Goal: Task Accomplishment & Management: Use online tool/utility

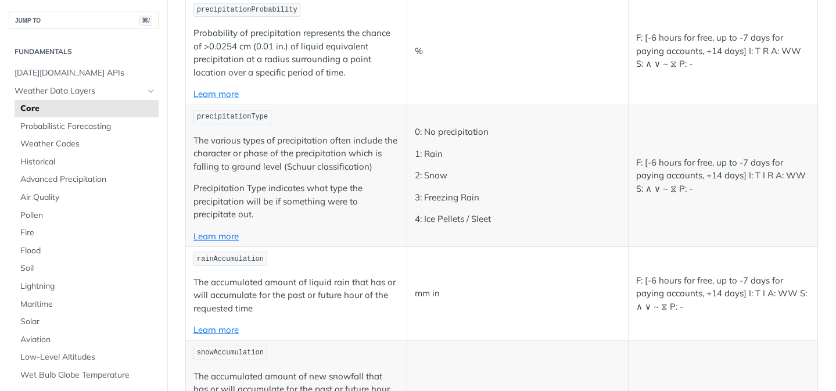
scroll to position [2995, 0]
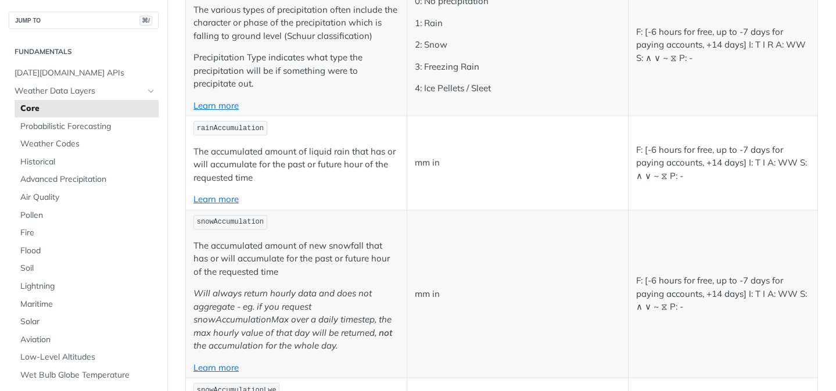
drag, startPoint x: 675, startPoint y: 154, endPoint x: 726, endPoint y: 146, distance: 52.2
click at [675, 154] on p "F: [-6 hours for free, up to -7 days for paying accounts, +14 days] I: T I A: W…" at bounding box center [723, 162] width 174 height 39
click at [741, 150] on p "F: [-6 hours for free, up to -7 days for paying accounts, +14 days] I: T I A: W…" at bounding box center [723, 162] width 174 height 39
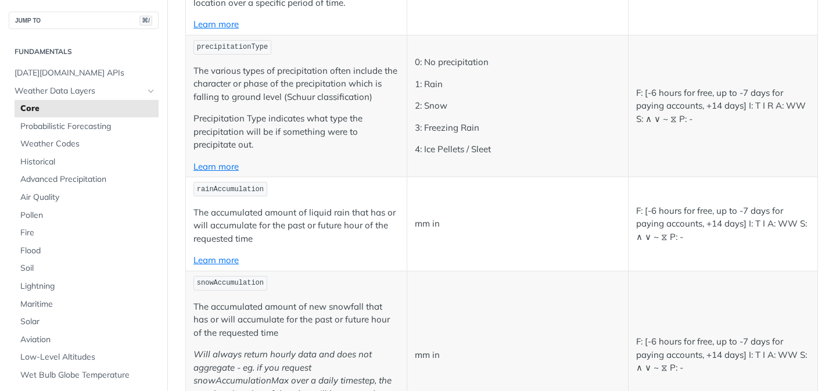
scroll to position [2908, 0]
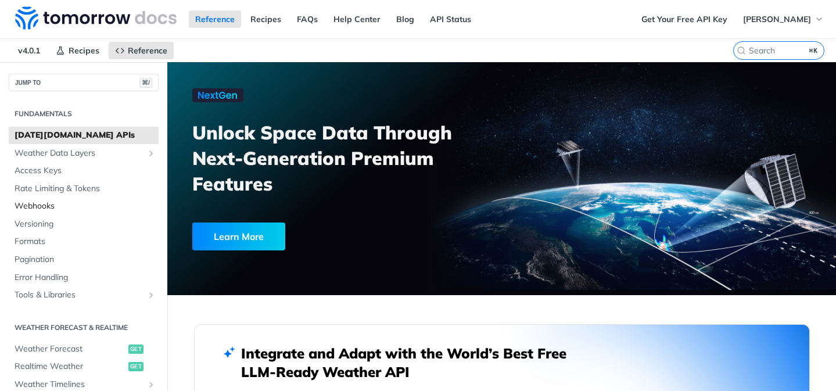
scroll to position [64, 0]
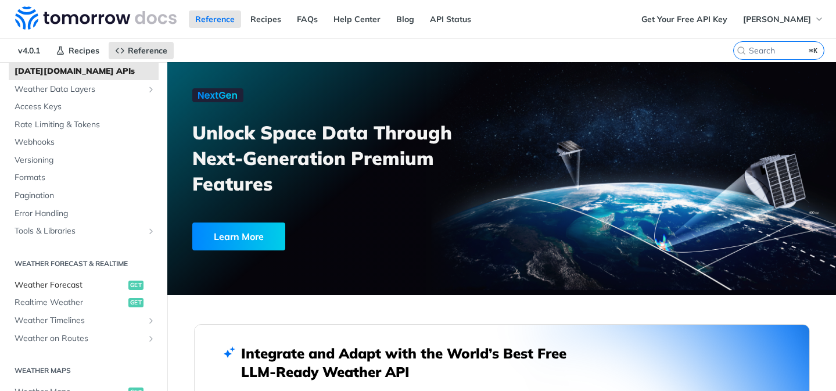
click at [55, 276] on link "Weather Forecast get" at bounding box center [84, 284] width 150 height 17
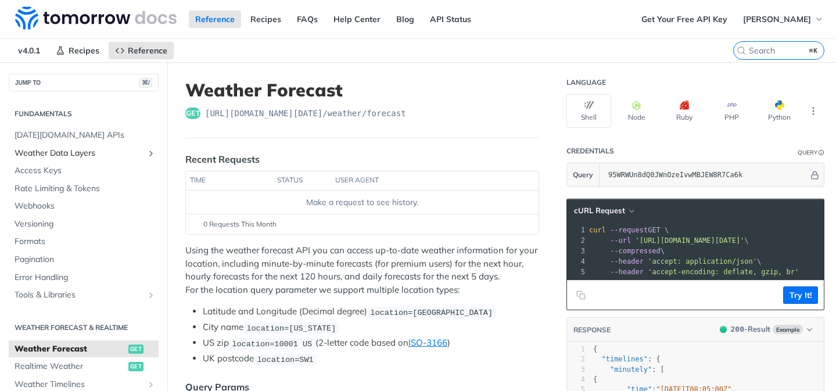
click at [90, 150] on span "Weather Data Layers" at bounding box center [79, 153] width 129 height 12
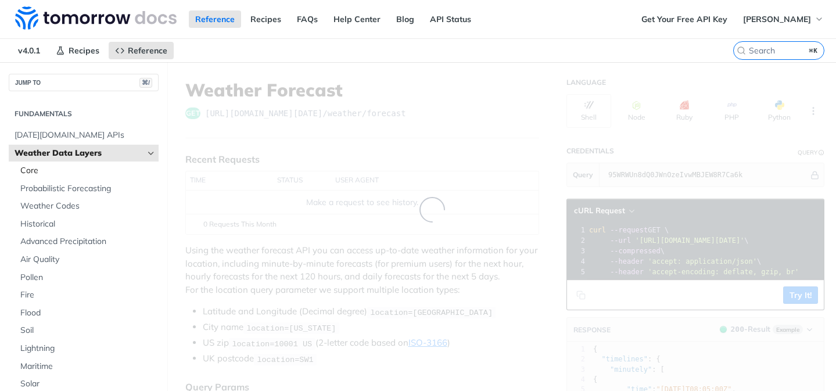
click at [85, 167] on span "Core" at bounding box center [87, 171] width 135 height 12
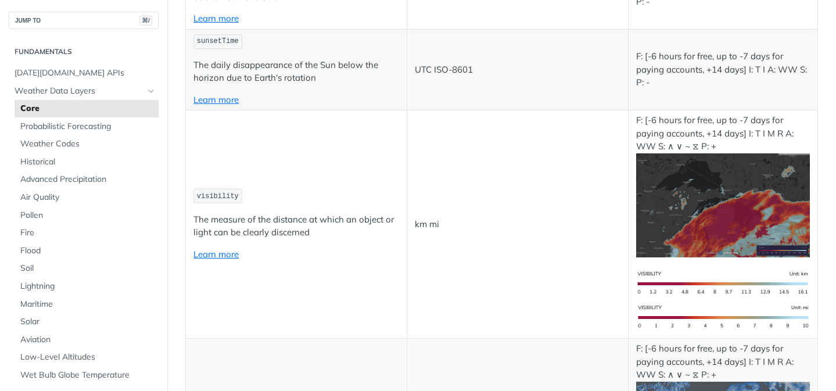
scroll to position [2928, 0]
copy span "rainAccumulation"
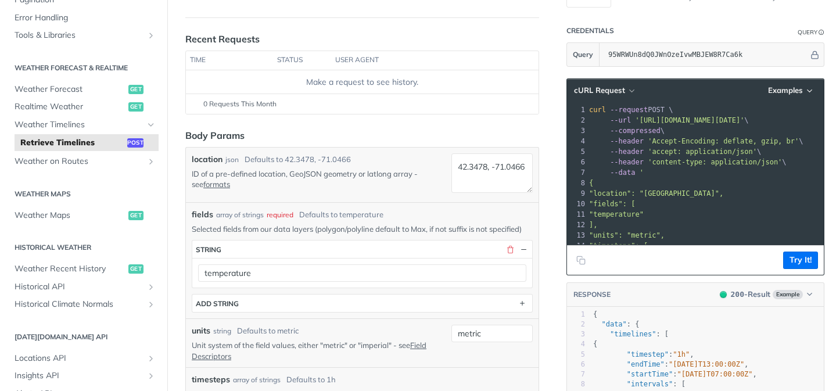
scroll to position [213, 0]
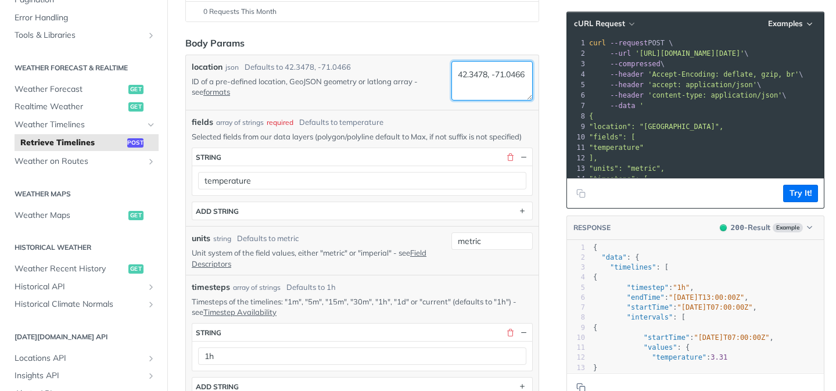
click at [495, 77] on textarea "42.3478, -71.0466" at bounding box center [491, 80] width 81 height 39
drag, startPoint x: 496, startPoint y: 90, endPoint x: 443, endPoint y: 73, distance: 55.5
click at [443, 73] on div "location json Defaults to [GEOGRAPHIC_DATA] ID of a pre-defined location, GeoJS…" at bounding box center [362, 82] width 341 height 43
click at [494, 81] on textarea "42.3478, -71.0466" at bounding box center [491, 80] width 81 height 39
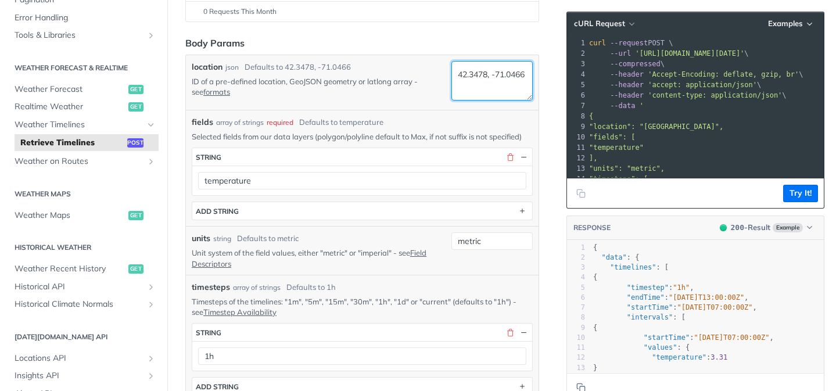
click at [494, 81] on textarea "42.3478, -71.0466" at bounding box center [491, 80] width 81 height 39
paste textarea "38.619509, 21.411597"
type textarea "38.619509, 21.411597"
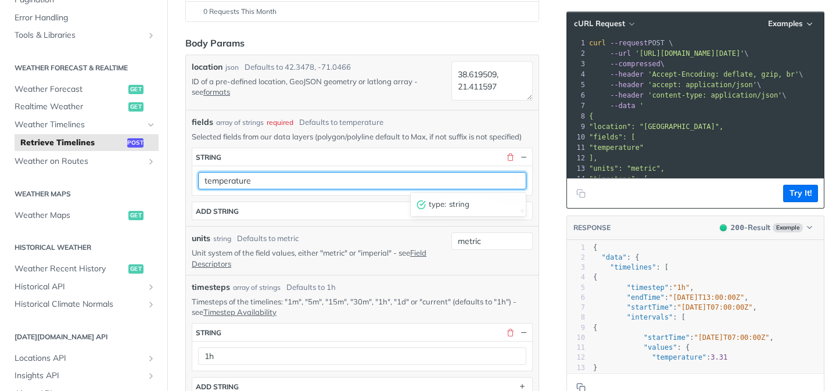
click at [362, 178] on input "temperature" at bounding box center [362, 180] width 328 height 17
click at [376, 177] on input "temperature" at bounding box center [362, 180] width 328 height 17
click at [286, 182] on input "temperature" at bounding box center [362, 180] width 328 height 17
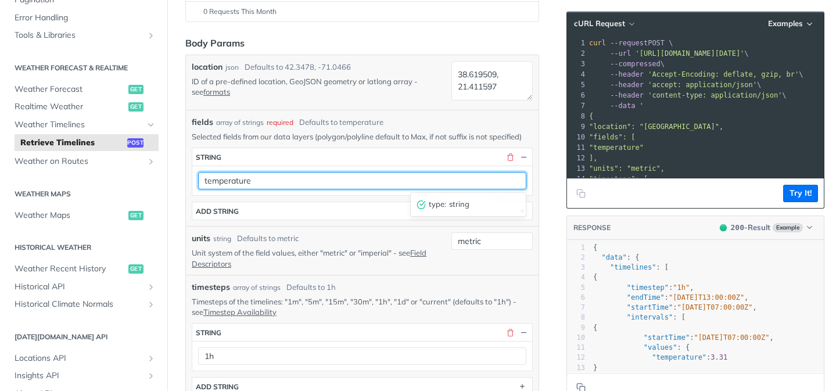
paste input "rainAccumulation"
type input "rainAccumulation"
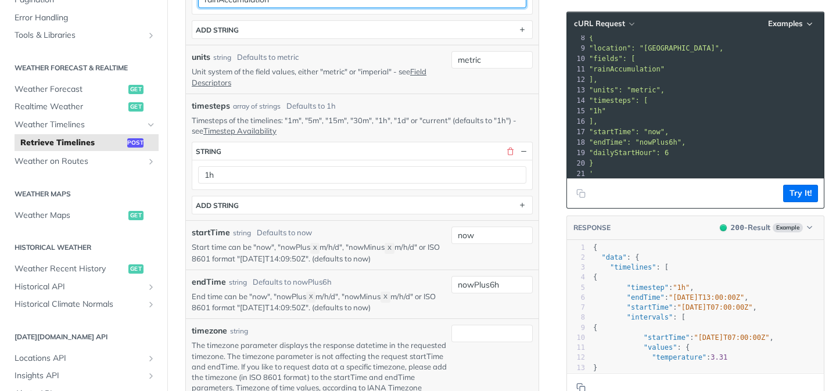
scroll to position [420, 0]
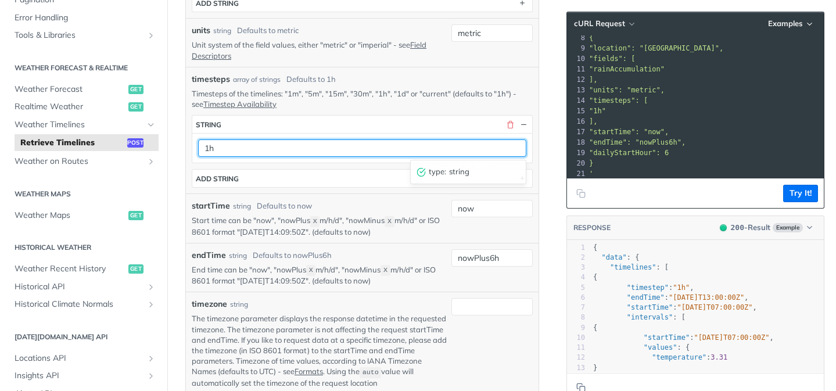
click at [498, 154] on input "1h" at bounding box center [362, 147] width 328 height 17
click at [496, 147] on input "1h" at bounding box center [362, 147] width 328 height 17
type input "1d"
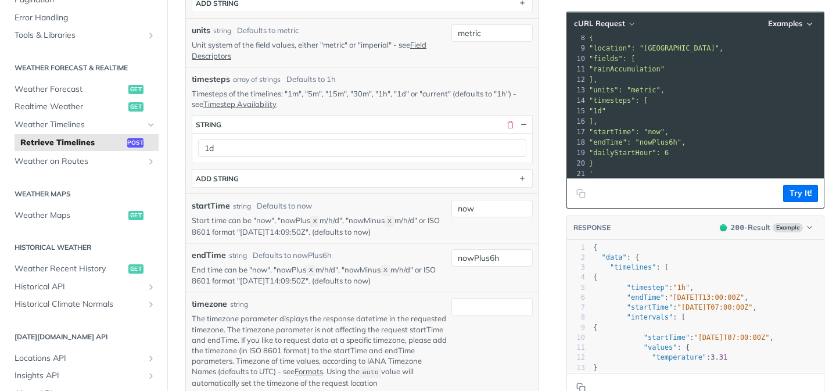
click at [385, 207] on div "startTime string Defaults to now" at bounding box center [319, 206] width 255 height 12
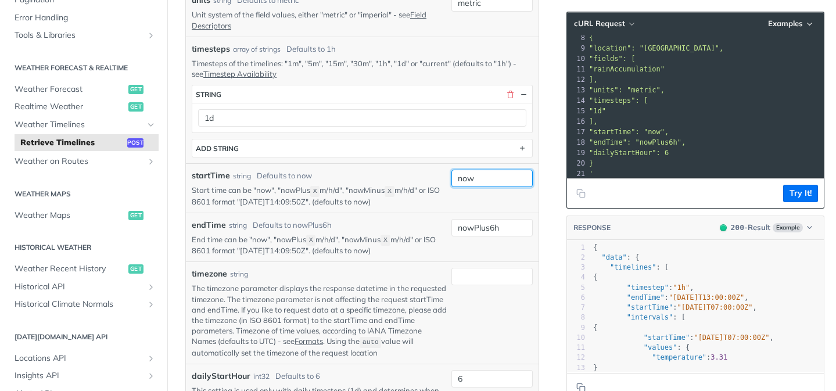
click at [492, 180] on input "now" at bounding box center [491, 178] width 81 height 17
click at [441, 161] on div "timesteps array of strings Defaults to 1h Timesteps of the timelines: "1m", "5m…" at bounding box center [362, 100] width 352 height 127
click at [479, 179] on input "now" at bounding box center [491, 178] width 81 height 17
click at [369, 235] on p "End time can be "now", "nowPlus X m/h/d", "nowMinus X m/h/d" or ISO 8601 format…" at bounding box center [319, 245] width 255 height 22
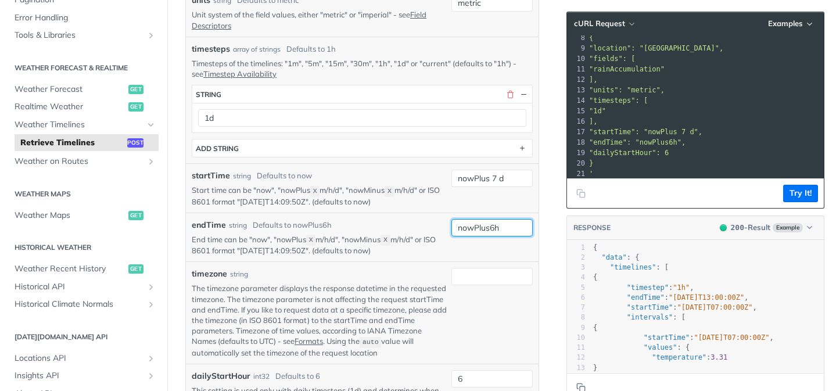
click at [505, 228] on input "nowPlus6h" at bounding box center [491, 227] width 81 height 17
click at [501, 182] on input "nowPlus 7 d" at bounding box center [491, 178] width 81 height 17
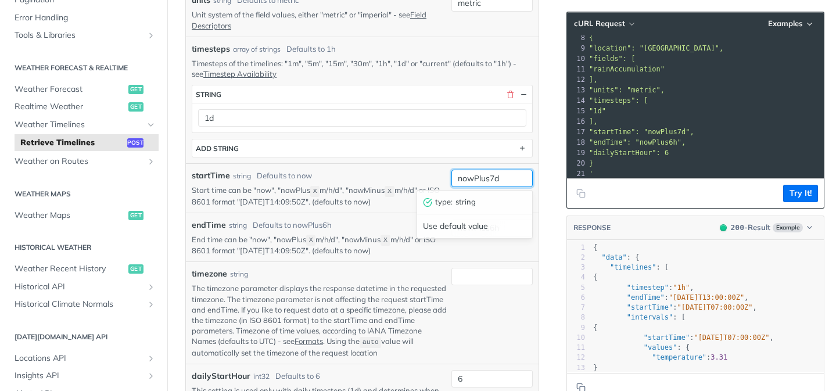
type input "nowPlus7d"
click at [418, 178] on div "startTime string Defaults to now" at bounding box center [319, 176] width 255 height 12
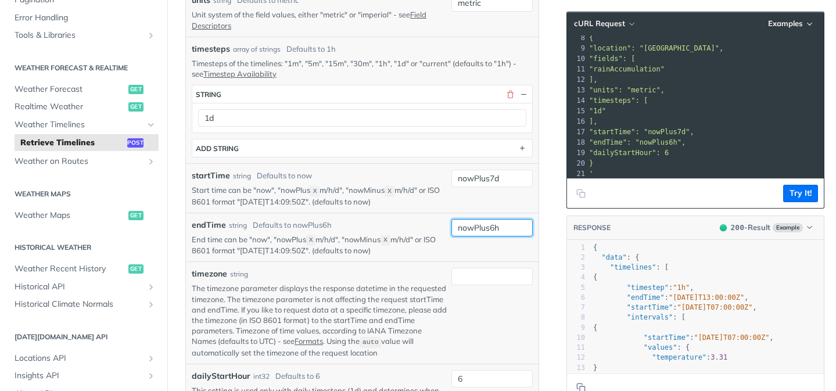
click at [496, 225] on input "nowPlus6h" at bounding box center [491, 227] width 81 height 17
click at [506, 226] on input "nowPlus6h" at bounding box center [491, 227] width 81 height 17
type input "nowPlus8d"
click at [452, 204] on div "nowPlus7d" at bounding box center [491, 188] width 81 height 37
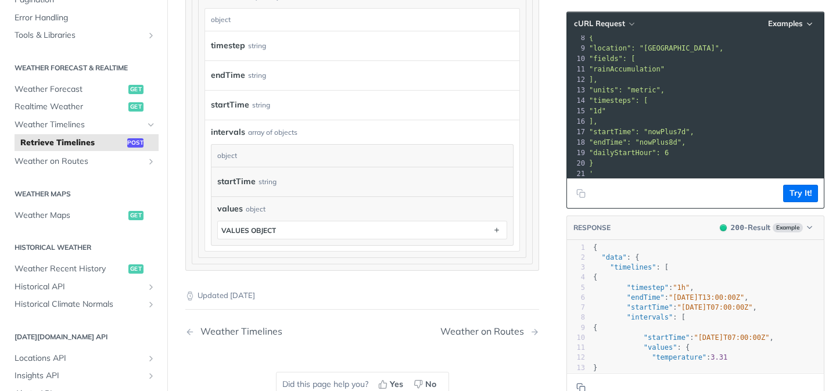
scroll to position [1115, 0]
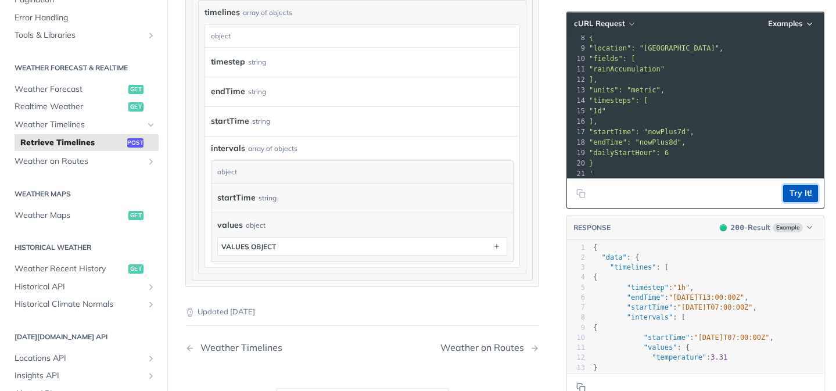
click at [811, 195] on button "Try It!" at bounding box center [800, 193] width 35 height 17
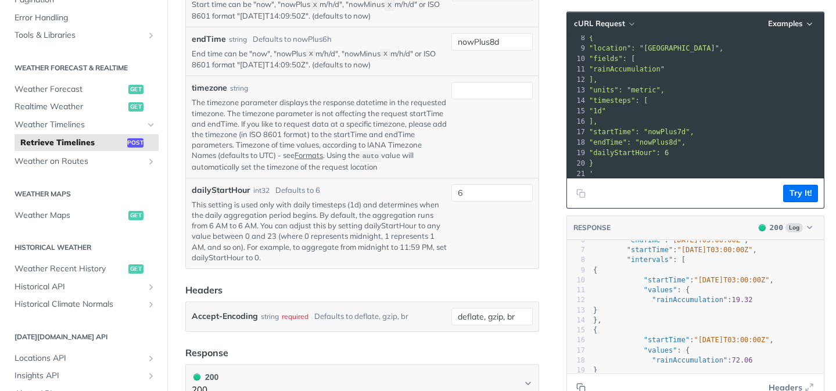
scroll to position [646, 0]
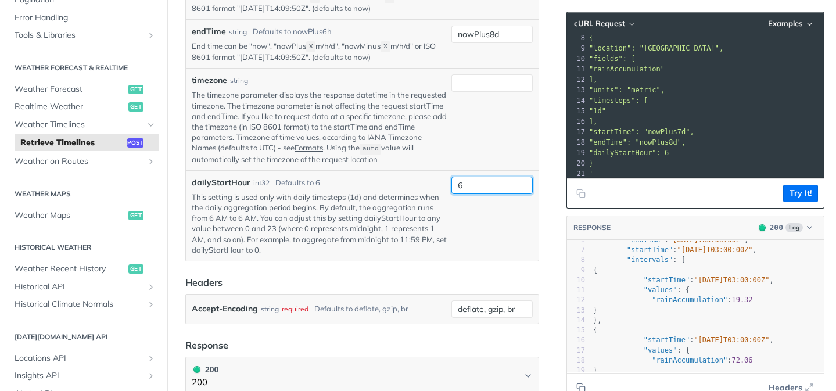
click at [462, 180] on input "6" at bounding box center [491, 185] width 81 height 17
click at [426, 171] on div "dailyStartHour int32 Defaults to 6 This setting is used only with daily timeste…" at bounding box center [362, 215] width 352 height 91
click at [462, 183] on input "6" at bounding box center [491, 185] width 81 height 17
click at [801, 202] on footer "Try It!" at bounding box center [695, 193] width 257 height 30
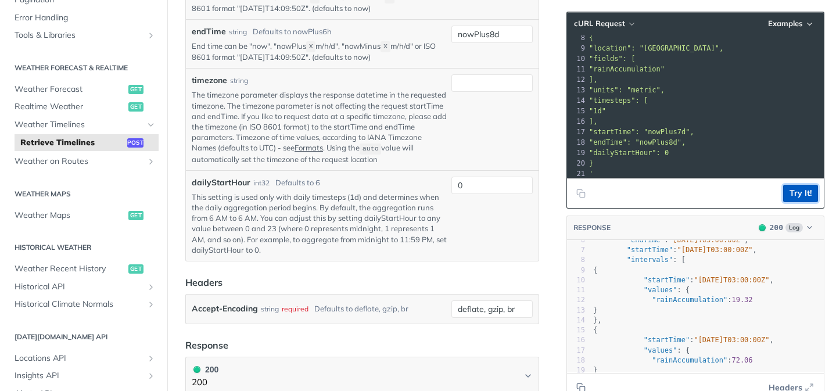
click at [801, 193] on button "Try It!" at bounding box center [800, 193] width 35 height 17
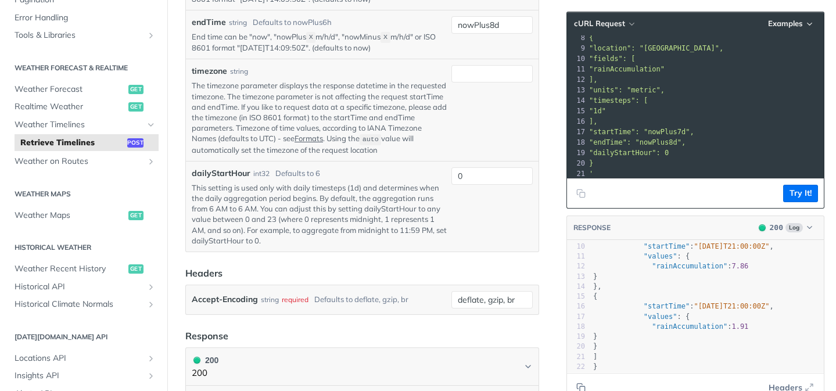
scroll to position [99, 0]
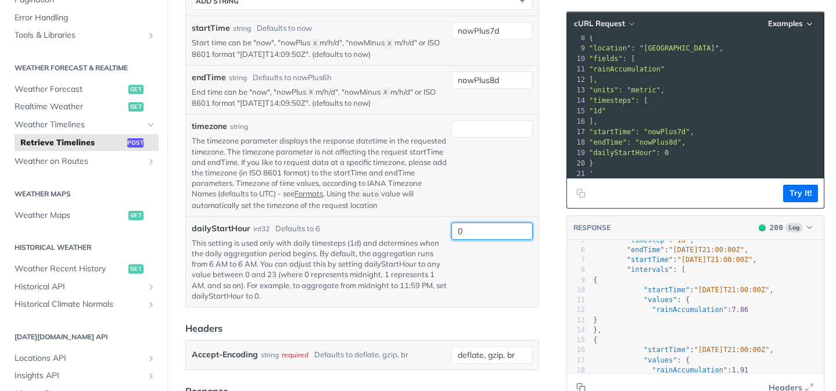
click at [482, 225] on input "0" at bounding box center [491, 230] width 81 height 17
type input "1"
click at [482, 179] on div at bounding box center [491, 165] width 81 height 90
click at [787, 186] on button "Try It!" at bounding box center [800, 193] width 35 height 17
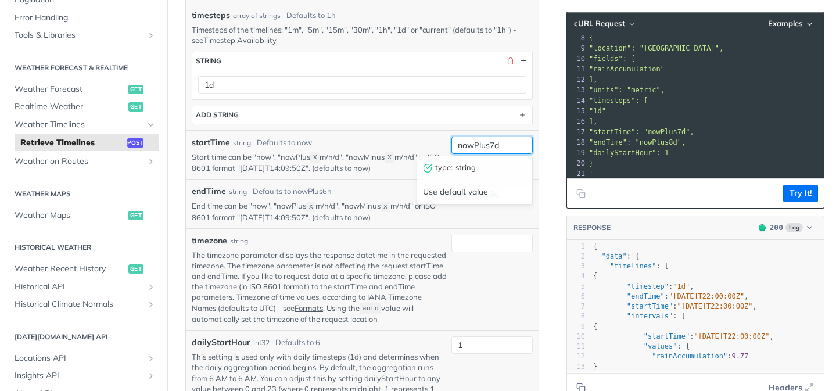
click at [508, 139] on input "nowPlus7d" at bounding box center [491, 144] width 81 height 17
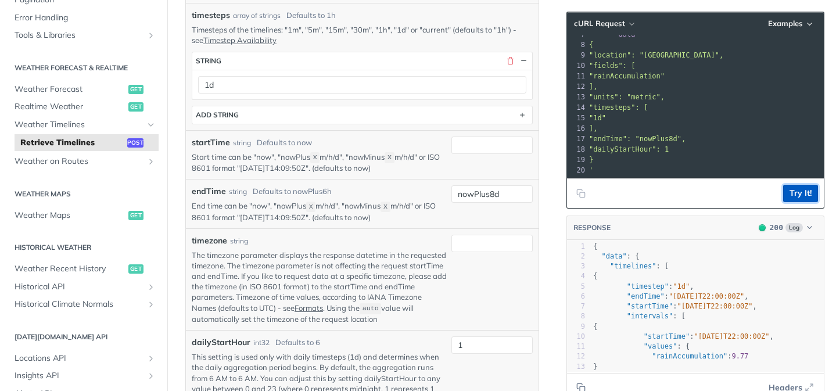
click at [797, 188] on button "Try It!" at bounding box center [800, 193] width 35 height 17
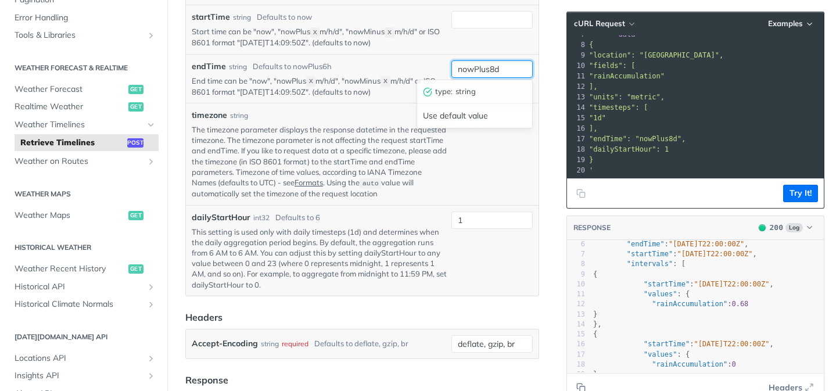
click at [493, 66] on input "nowPlus8d" at bounding box center [491, 68] width 81 height 17
type input "nowPlus14d"
click at [799, 189] on button "Try It!" at bounding box center [800, 193] width 35 height 17
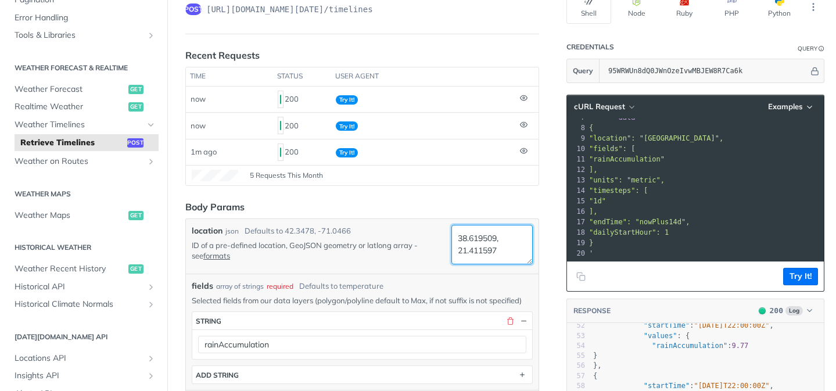
click at [478, 246] on textarea "38.619509, 21.411597" at bounding box center [491, 244] width 81 height 39
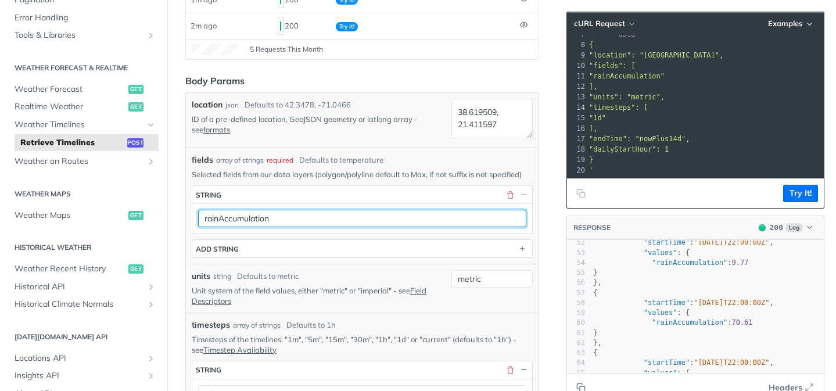
click at [319, 219] on input "rainAccumulation" at bounding box center [362, 218] width 328 height 17
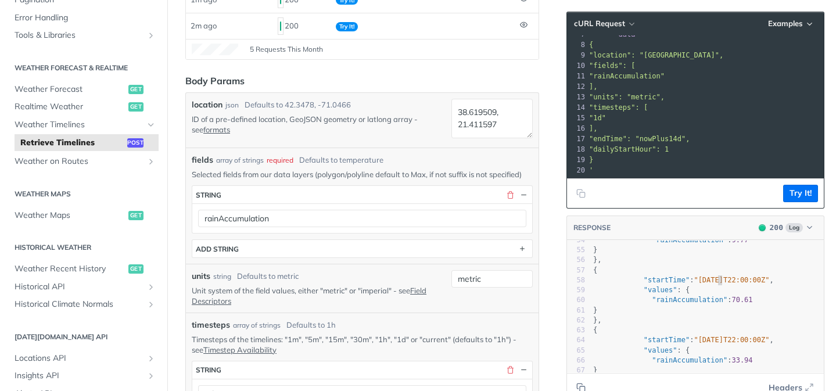
click at [717, 279] on span ""[DATE]T22:00:00Z"" at bounding box center [730, 280] width 75 height 8
type textarea ""startTime": "[DATE]T22:00:00Z","
click at [717, 279] on span ""[DATE]T22:00:00Z"" at bounding box center [730, 280] width 75 height 8
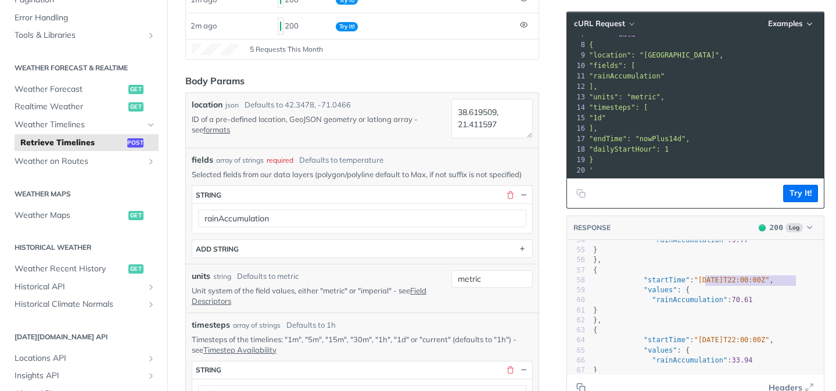
type textarea "[DATE]T22:00:00Z"
drag, startPoint x: 705, startPoint y: 280, endPoint x: 792, endPoint y: 277, distance: 87.2
click at [769, 277] on span ""[DATE]T22:00:00Z"" at bounding box center [730, 280] width 75 height 8
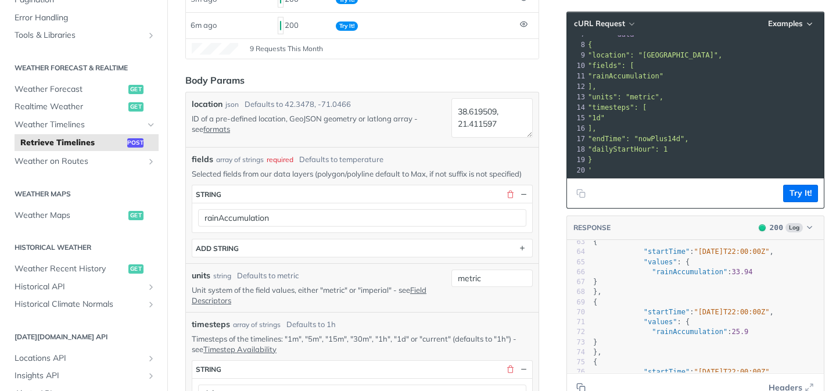
scroll to position [629, 0]
click at [582, 382] on button "Copy to clipboard" at bounding box center [581, 387] width 16 height 17
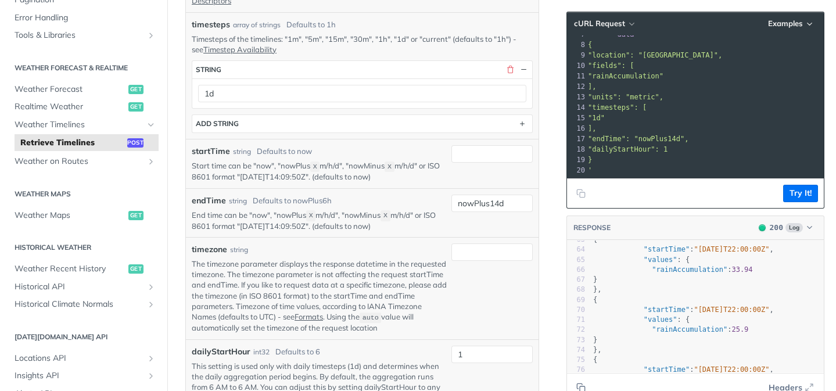
scroll to position [700, 0]
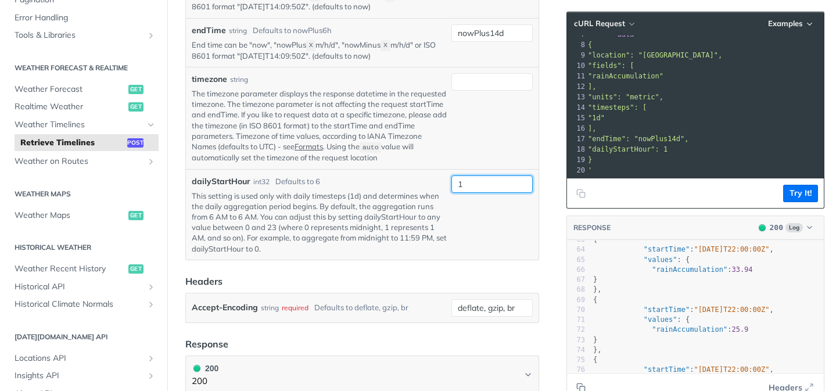
click at [469, 188] on input "1" at bounding box center [491, 183] width 81 height 17
type input "0"
click at [505, 137] on div at bounding box center [491, 118] width 81 height 90
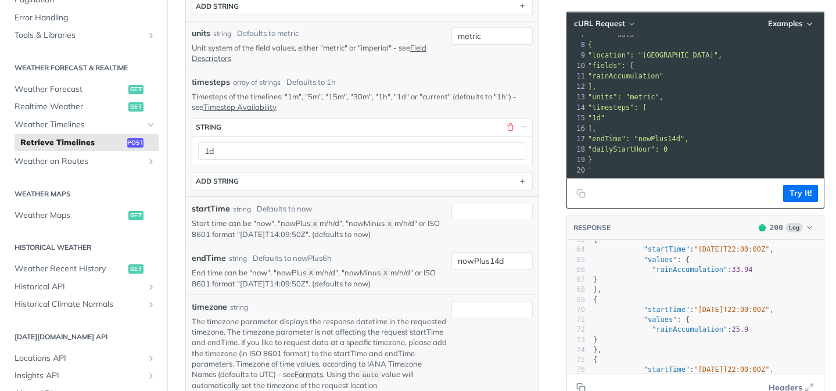
scroll to position [472, 0]
click at [807, 191] on button "Try It!" at bounding box center [800, 193] width 35 height 17
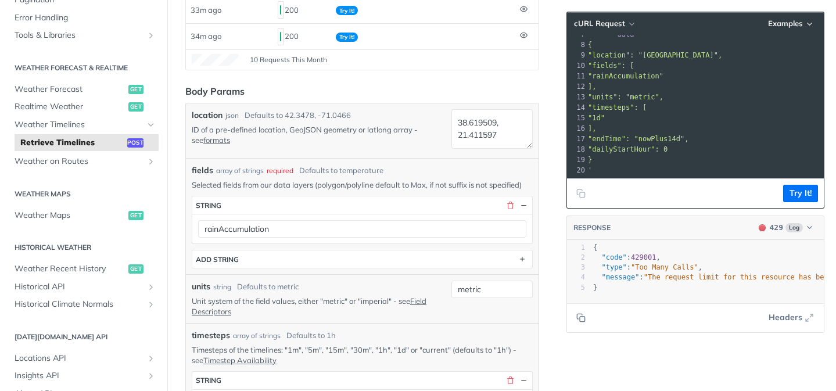
scroll to position [206, 0]
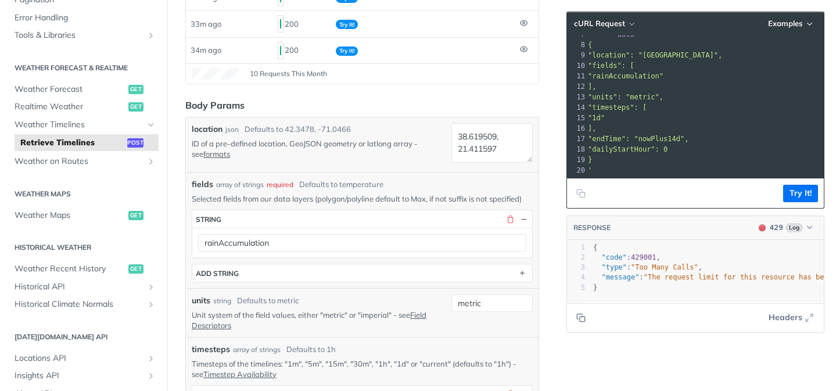
click at [818, 193] on footer "Try It!" at bounding box center [695, 193] width 257 height 30
click at [808, 190] on button "Try It!" at bounding box center [800, 193] width 35 height 17
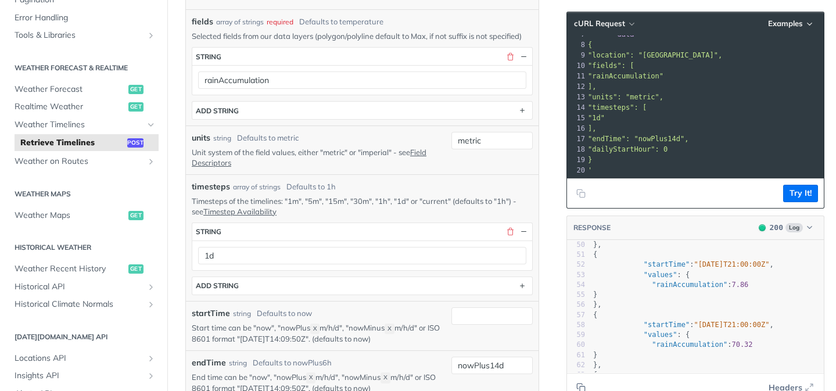
scroll to position [555, 0]
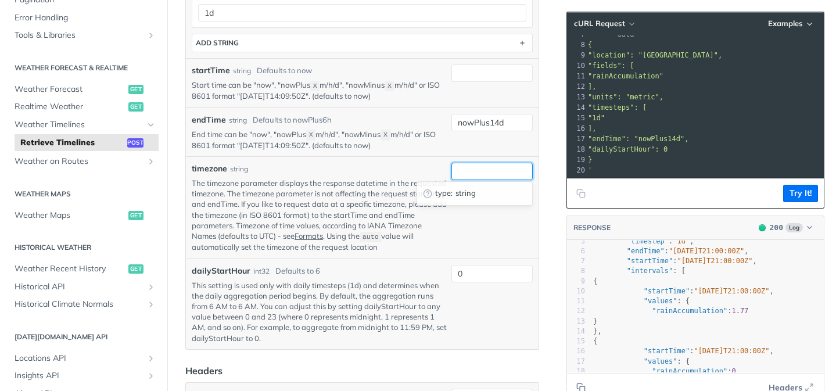
click at [471, 174] on input "timezone" at bounding box center [491, 171] width 81 height 17
click at [481, 182] on div at bounding box center [491, 208] width 81 height 90
click at [483, 172] on input "timezone" at bounding box center [491, 171] width 81 height 17
type input "auto"
click at [802, 188] on button "Try It!" at bounding box center [800, 193] width 35 height 17
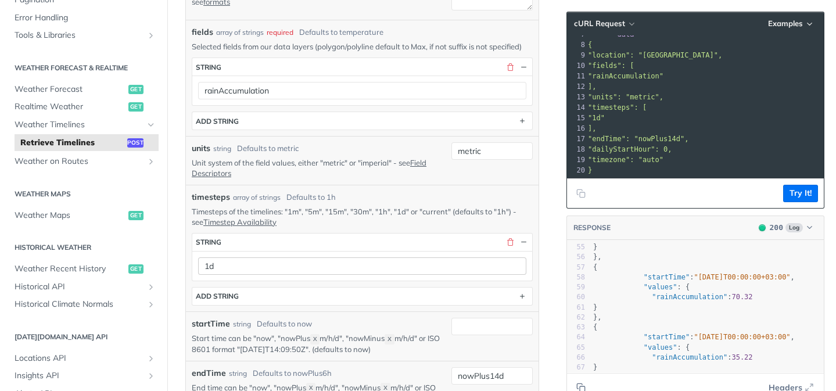
scroll to position [352, 0]
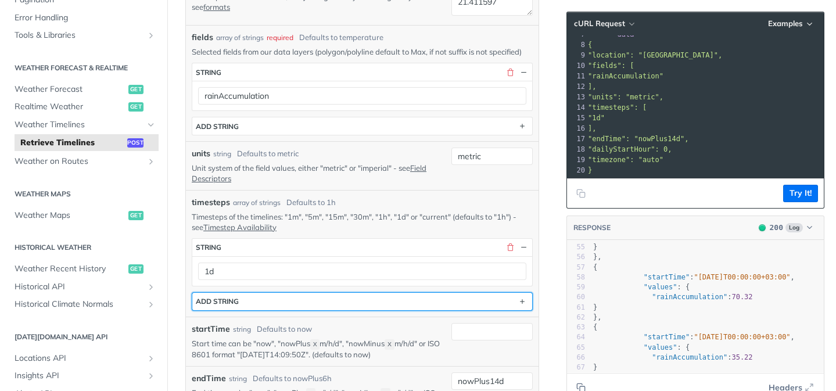
click at [490, 304] on button "ADD string" at bounding box center [362, 301] width 340 height 17
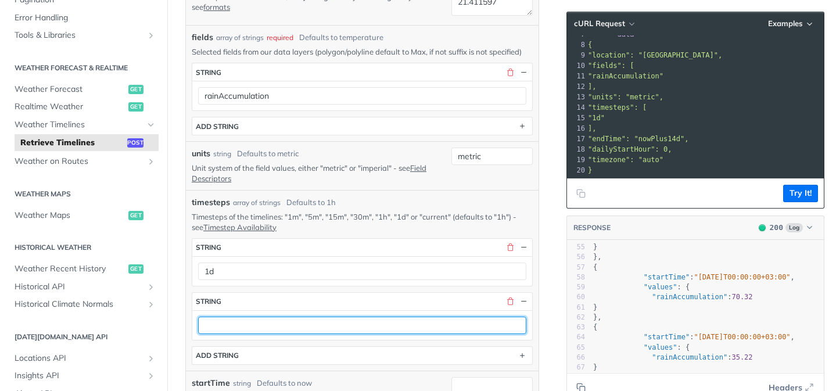
click at [467, 332] on input "text" at bounding box center [362, 324] width 328 height 17
type input "1h"
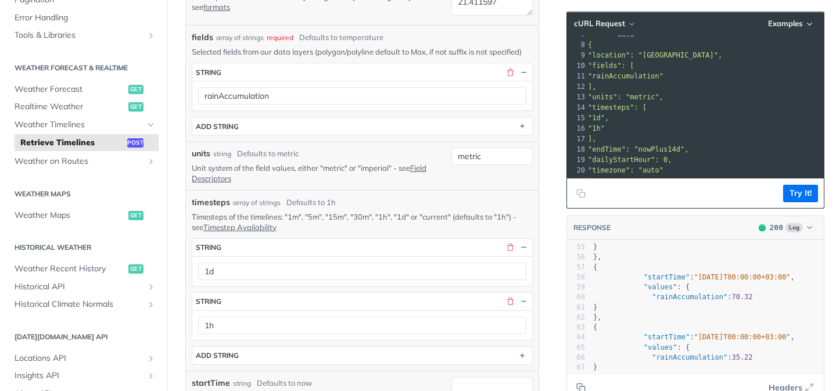
click at [532, 321] on section "string 1h" at bounding box center [362, 316] width 341 height 48
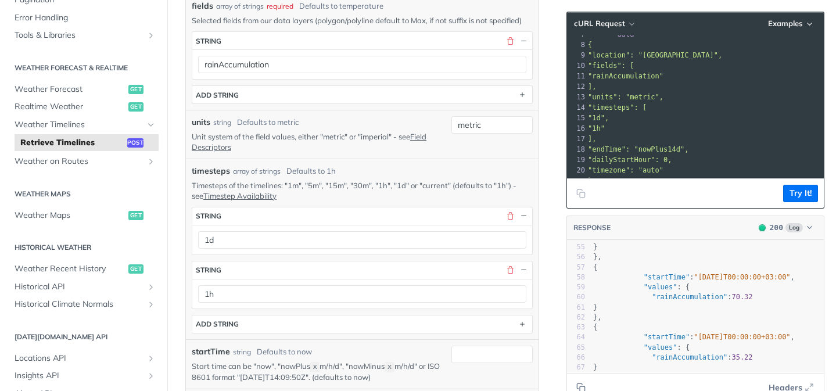
scroll to position [387, 0]
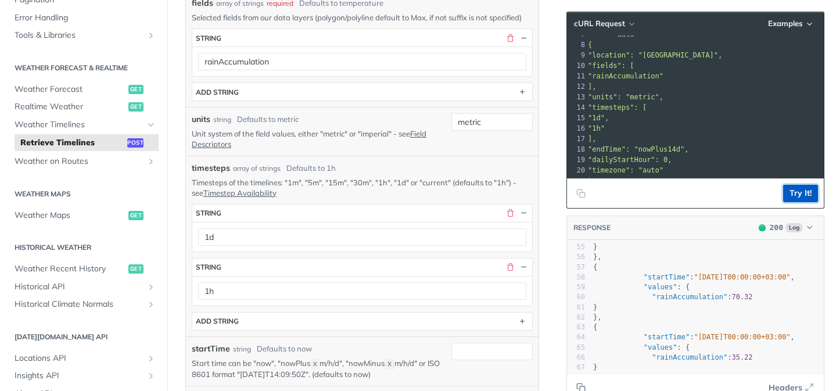
click at [800, 196] on button "Try It!" at bounding box center [800, 193] width 35 height 17
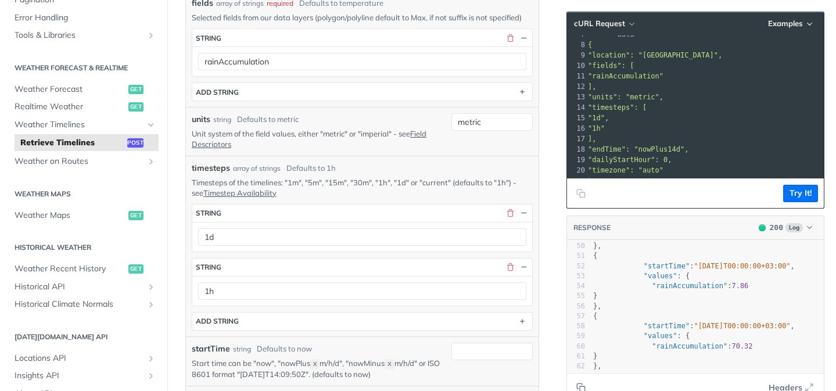
scroll to position [410, 0]
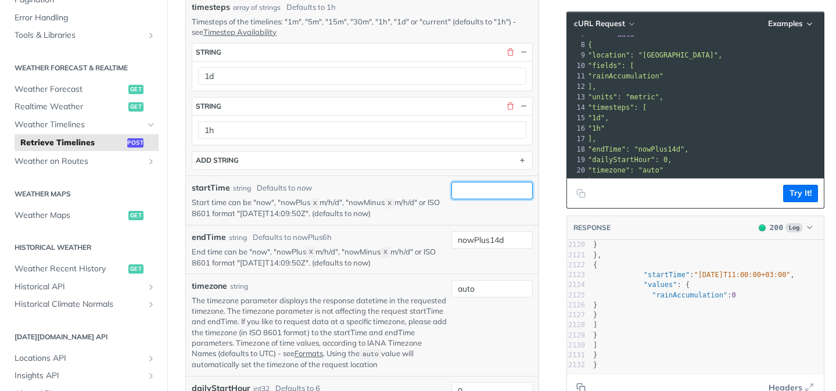
click at [474, 197] on input "startTime" at bounding box center [491, 190] width 81 height 17
click at [373, 211] on p "Start time can be "now", "nowPlus X m/h/d", "nowMinus X m/h/d" or ISO 8601 form…" at bounding box center [319, 208] width 255 height 22
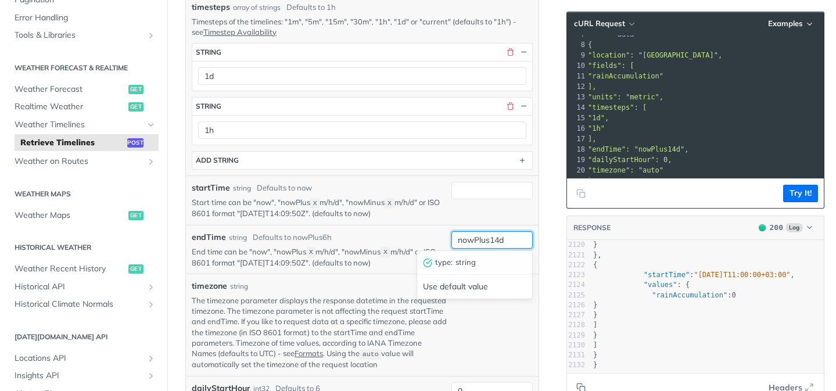
click at [499, 236] on input "nowPlus14d" at bounding box center [491, 239] width 81 height 17
type input "nowPlus1d"
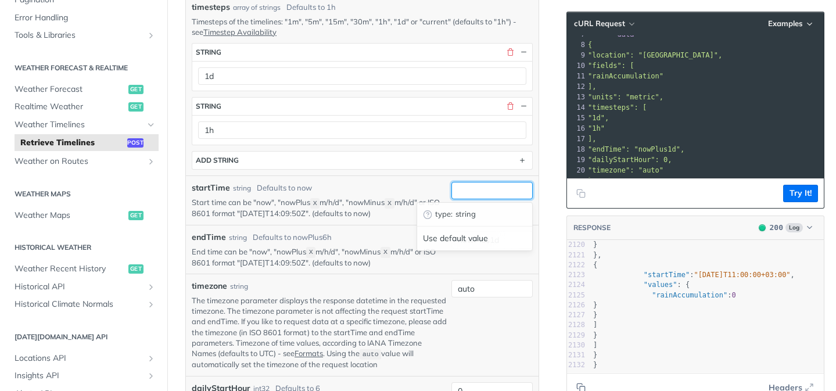
click at [496, 188] on input "startTime" at bounding box center [491, 190] width 81 height 17
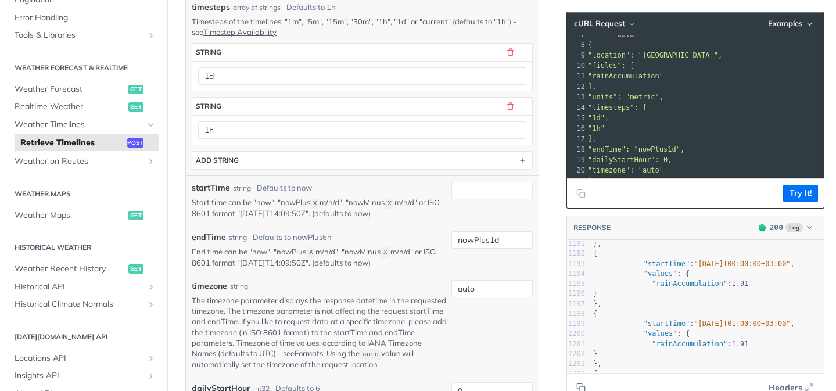
click at [724, 264] on span ""[DATE]T00:00:00+03:00"" at bounding box center [741, 264] width 96 height 8
type textarea ""startTime": "[DATE]T00:00:00+03:00","
click at [724, 264] on span ""[DATE]T00:00:00+03:00"" at bounding box center [741, 264] width 96 height 8
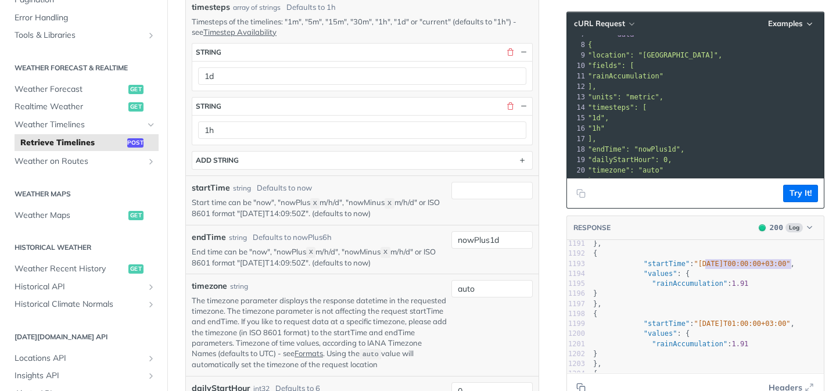
type textarea "[DATE]T00:00:00"
drag, startPoint x: 704, startPoint y: 263, endPoint x: 789, endPoint y: 262, distance: 84.2
click at [789, 262] on span ""[DATE]T00:00:00+03:00"" at bounding box center [741, 264] width 96 height 8
click at [492, 202] on div at bounding box center [491, 200] width 81 height 37
click at [495, 194] on input "startTime" at bounding box center [491, 190] width 81 height 17
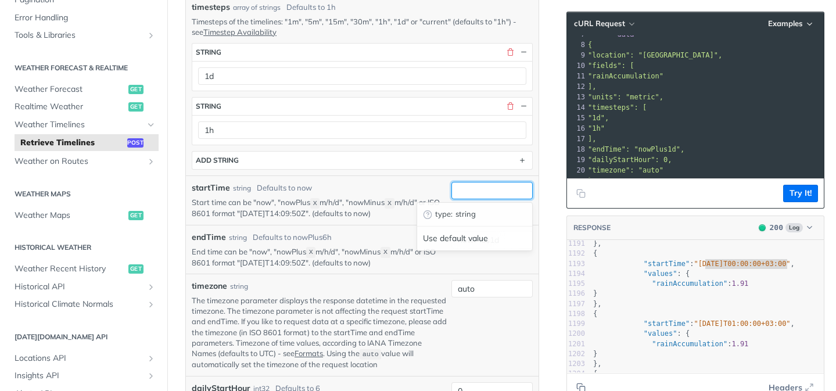
paste input "[DATE]T00:00:00"
type input "[DATE]T00:00:00"
click at [422, 183] on div "startTime string Defaults to now" at bounding box center [319, 188] width 255 height 12
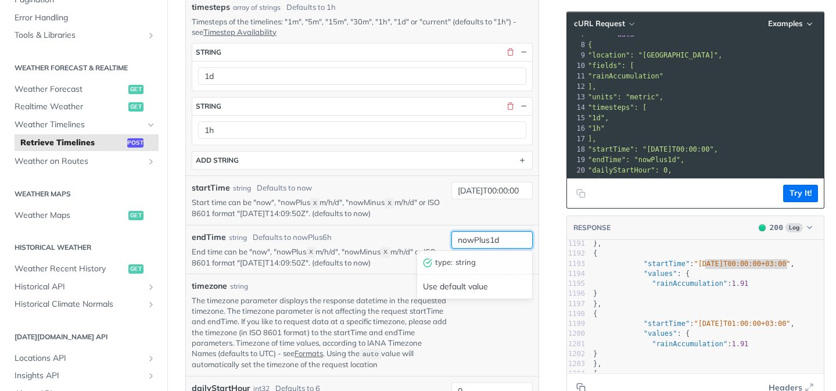
click at [473, 238] on input "nowPlus1d" at bounding box center [491, 239] width 81 height 17
click at [448, 217] on div "startTime string Defaults to now Start time can be "now", "nowPlus X m/h/d", "n…" at bounding box center [362, 200] width 341 height 37
click at [473, 243] on input "nowPlus1d" at bounding box center [491, 239] width 81 height 17
click at [805, 189] on button "Try It!" at bounding box center [800, 193] width 35 height 17
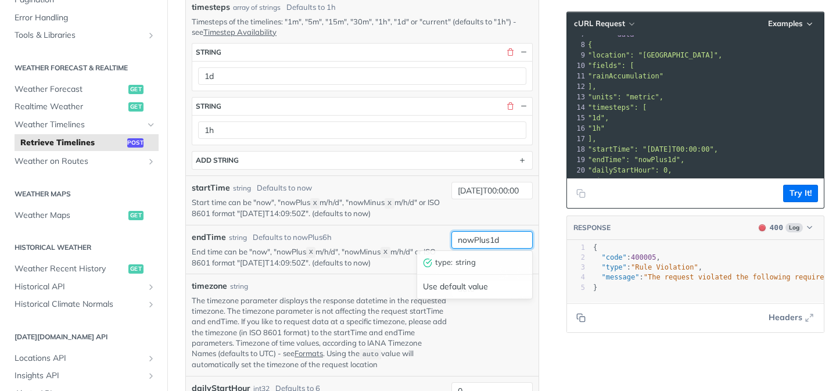
click at [475, 239] on input "nowPlus1d" at bounding box center [491, 239] width 81 height 17
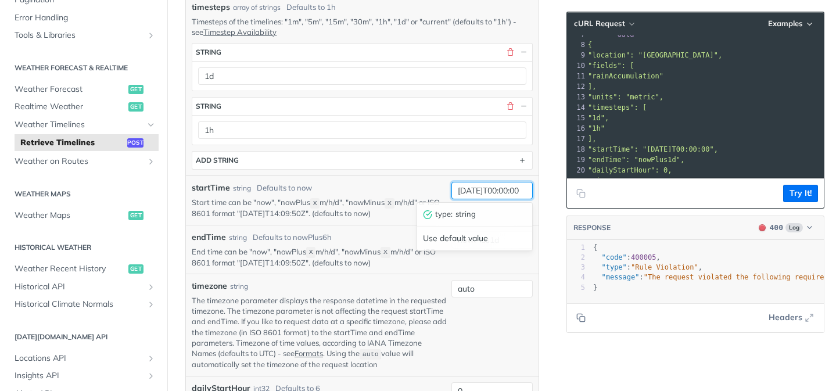
click at [483, 191] on input "[DATE]T00:00:00" at bounding box center [491, 190] width 81 height 17
click at [434, 192] on div "startTime string Defaults to now" at bounding box center [319, 188] width 255 height 12
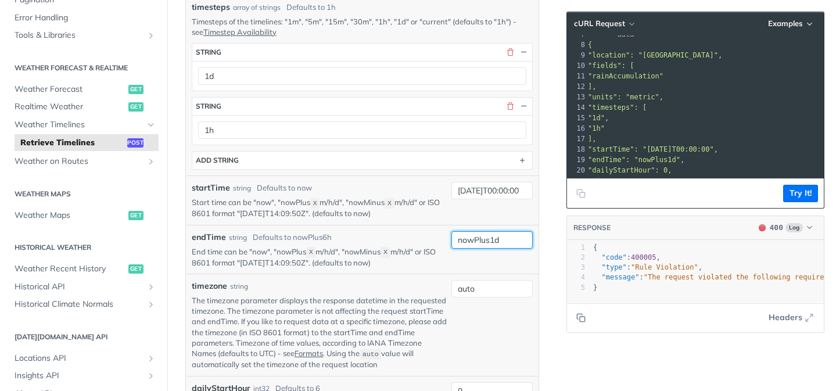
click at [496, 236] on input "nowPlus1d" at bounding box center [491, 239] width 81 height 17
paste input "[DATE]T00:00:00"
click at [488, 239] on input "[DATE]T00:00:00" at bounding box center [491, 239] width 81 height 17
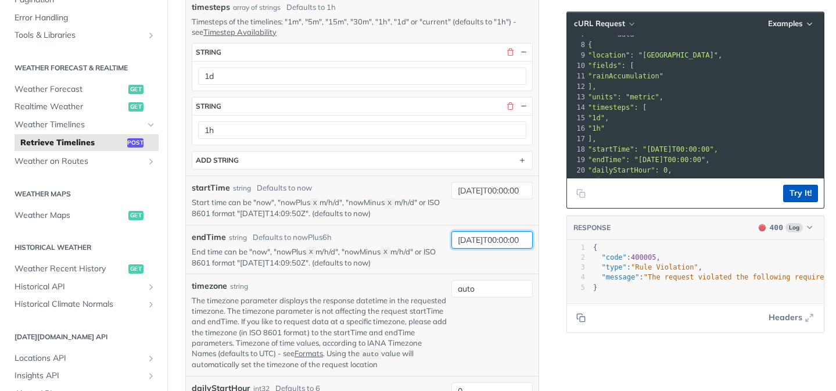
type input "[DATE]T00:00:00"
click at [805, 186] on button "Try It!" at bounding box center [800, 193] width 35 height 17
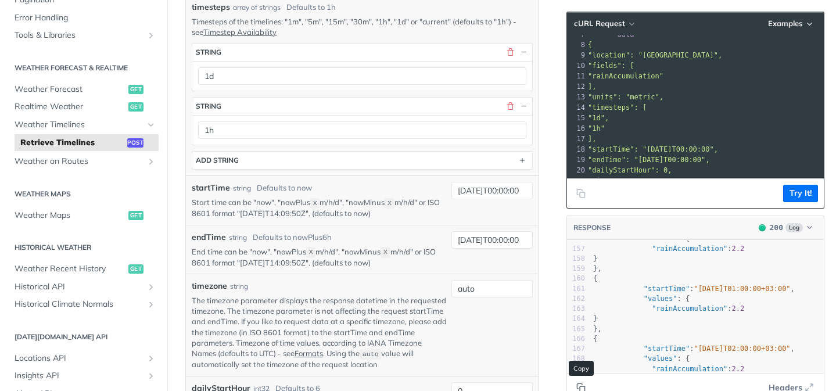
click at [574, 385] on button "Copy to clipboard" at bounding box center [581, 387] width 16 height 17
click at [584, 190] on icon "Copy to clipboard" at bounding box center [580, 193] width 9 height 9
click at [577, 383] on icon "Copy to clipboard" at bounding box center [579, 385] width 5 height 5
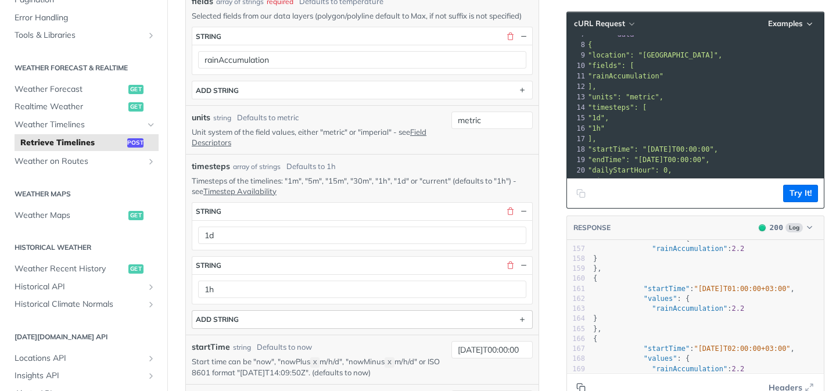
scroll to position [323, 0]
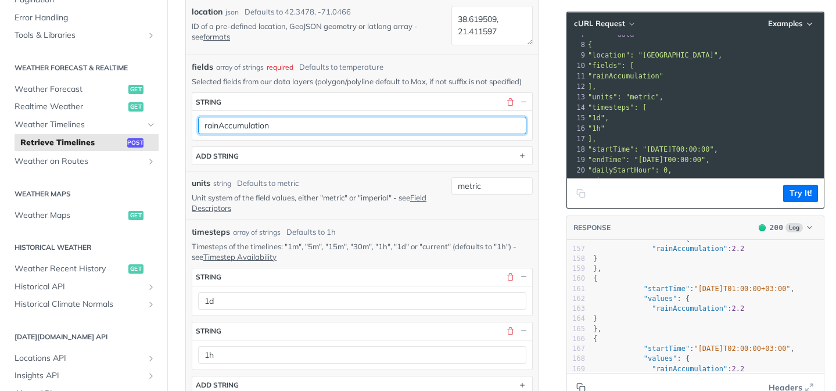
click at [300, 121] on input "rainAccumulation" at bounding box center [362, 125] width 328 height 17
type input "rainAccumulationSum"
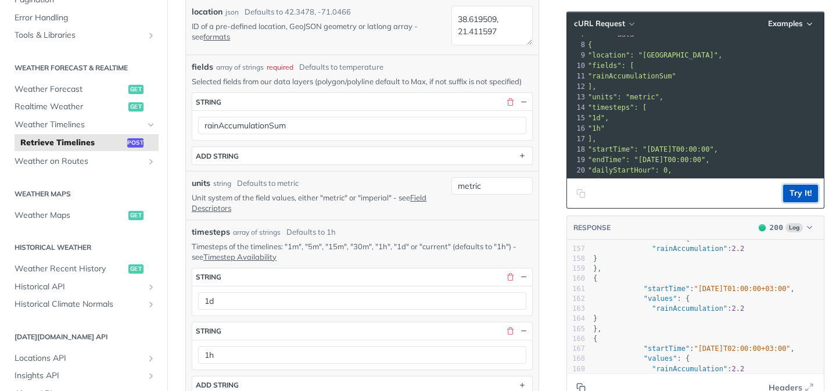
click at [797, 191] on button "Try It!" at bounding box center [800, 193] width 35 height 17
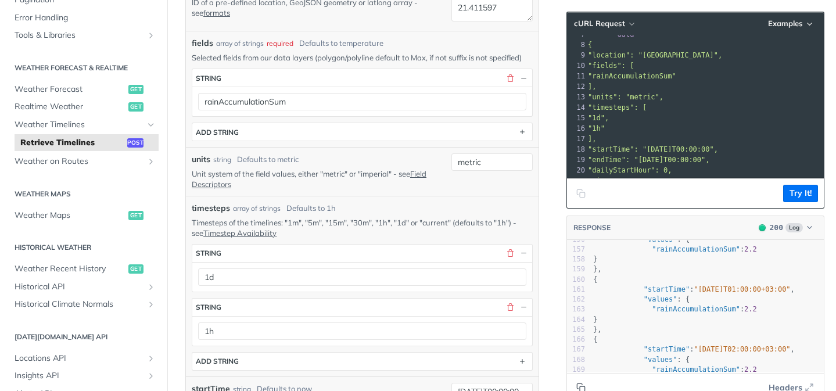
scroll to position [352, 0]
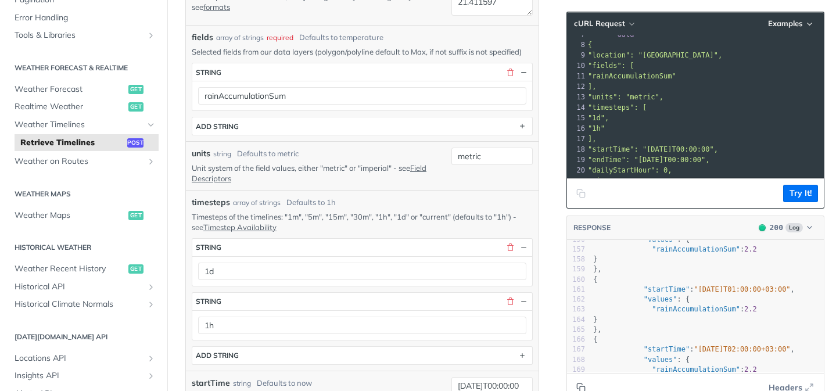
click at [581, 381] on button "Copy to clipboard" at bounding box center [581, 387] width 16 height 17
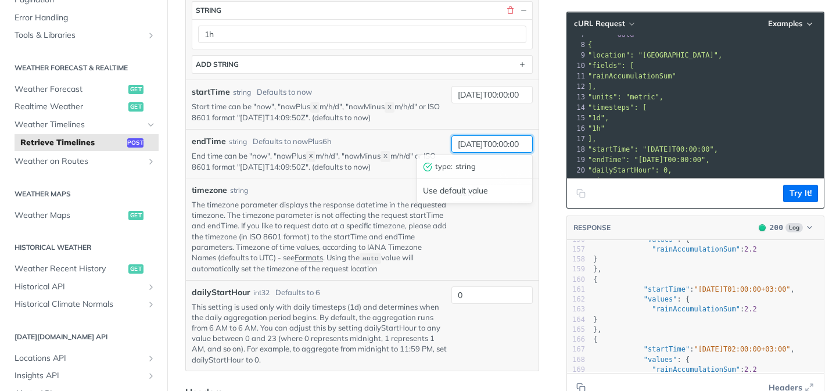
scroll to position [0, 15]
drag, startPoint x: 473, startPoint y: 145, endPoint x: 570, endPoint y: 152, distance: 97.8
click at [570, 152] on div "Retrieve Timelines post [URL][DOMAIN_NAME][DATE] /timelines Recent Requests tim…" at bounding box center [501, 226] width 668 height 1615
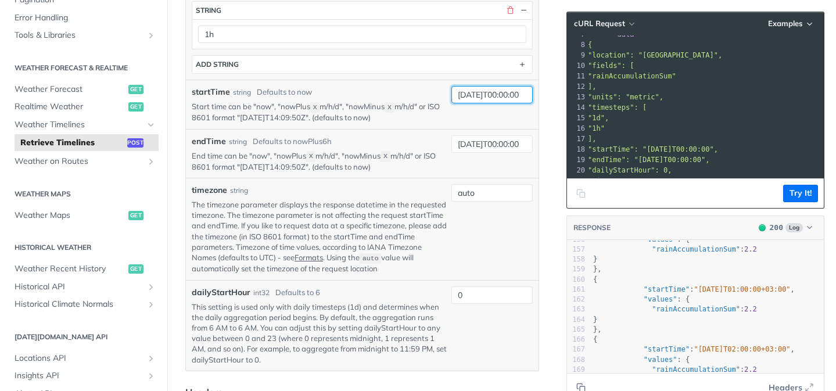
drag, startPoint x: 502, startPoint y: 93, endPoint x: 571, endPoint y: 93, distance: 69.7
click at [571, 93] on div "Retrieve Timelines post [URL][DOMAIN_NAME][DATE] /timelines Recent Requests tim…" at bounding box center [501, 226] width 668 height 1615
click at [470, 169] on div "[DATE]T00:00:00" at bounding box center [491, 153] width 81 height 37
click at [494, 88] on input "[DATE]T00:00:00" at bounding box center [491, 94] width 81 height 17
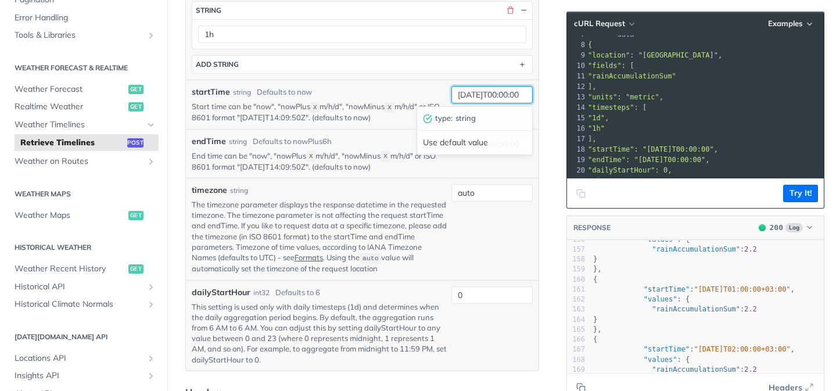
click at [494, 88] on input "[DATE]T00:00:00" at bounding box center [491, 94] width 81 height 17
paste input "+03:00"
type input "[DATE]T00:00:00+03:00"
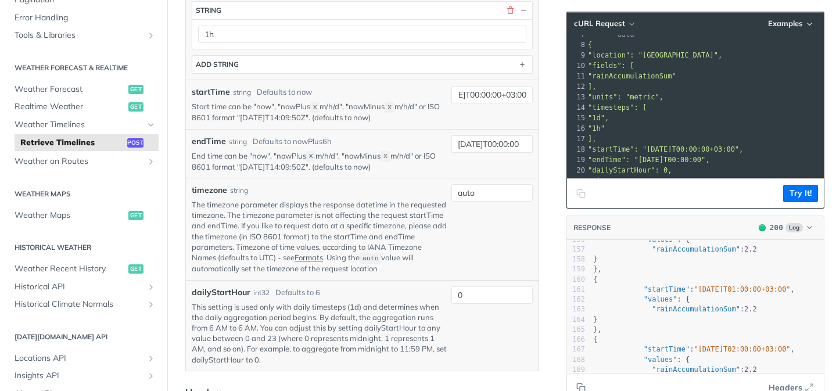
scroll to position [0, 0]
click at [490, 143] on input "[DATE]T00:00:00" at bounding box center [491, 143] width 81 height 17
paste input "+03:00"
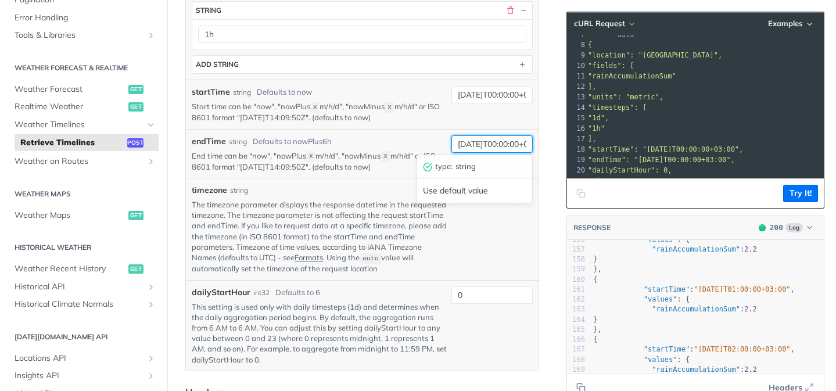
scroll to position [0, 41]
type input "[DATE]T00:00:00+03:00"
click at [485, 109] on div "[DATE]T00:00:00+03:00" at bounding box center [491, 104] width 81 height 37
click at [804, 194] on button "Try It!" at bounding box center [800, 193] width 35 height 17
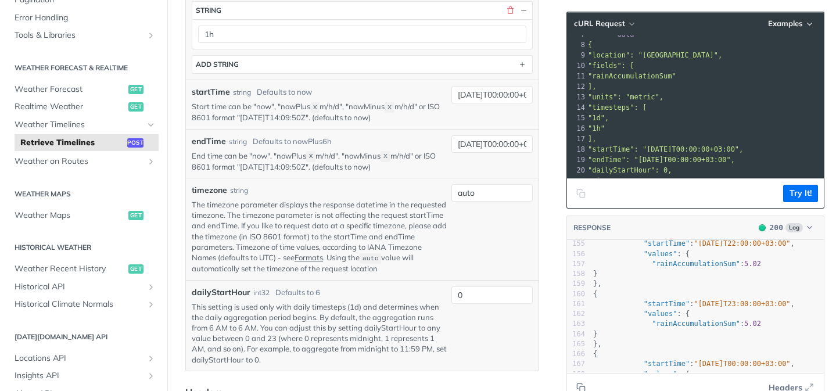
scroll to position [1547, 0]
click at [582, 381] on button "Copy to clipboard" at bounding box center [581, 387] width 16 height 17
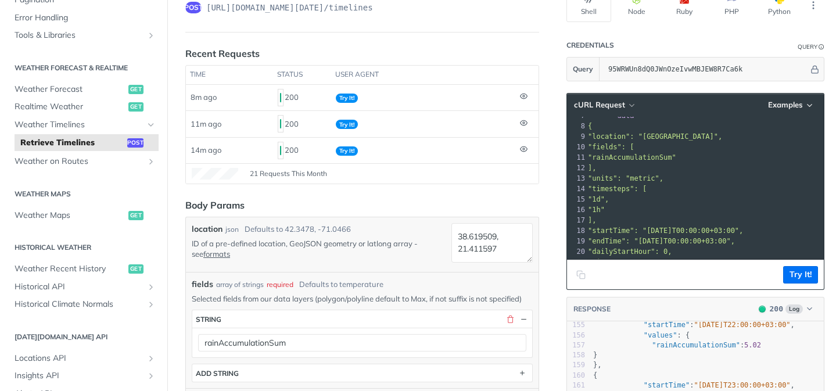
scroll to position [153, 0]
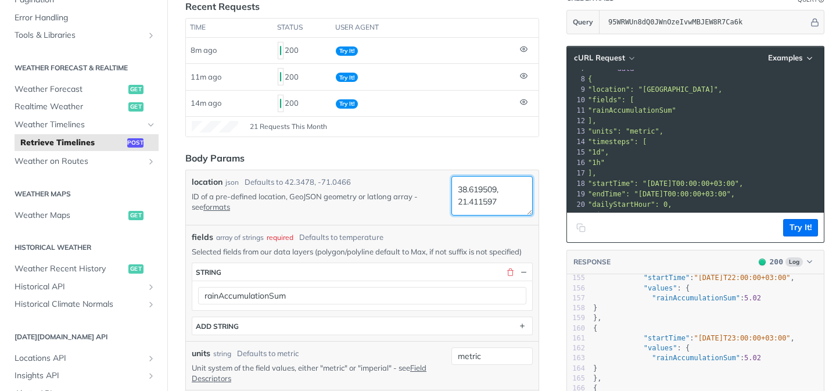
drag, startPoint x: 499, startPoint y: 201, endPoint x: 434, endPoint y: 193, distance: 65.5
click at [434, 193] on div "location json Defaults to [GEOGRAPHIC_DATA] ID of a pre-defined location, GeoJS…" at bounding box center [362, 197] width 341 height 43
paste textarea "49.633596, 18.312813 "
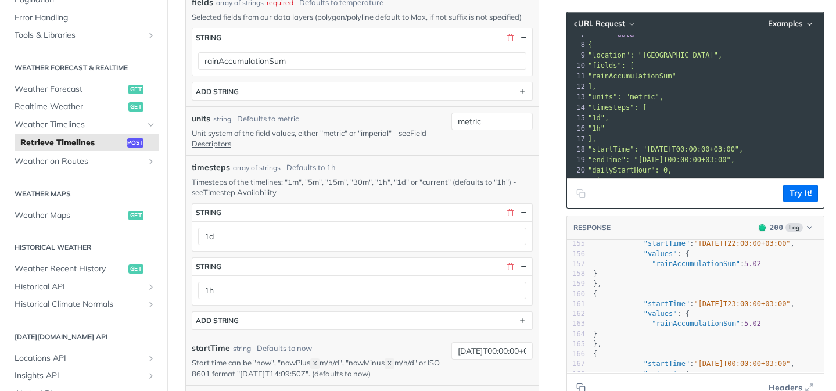
scroll to position [478, 0]
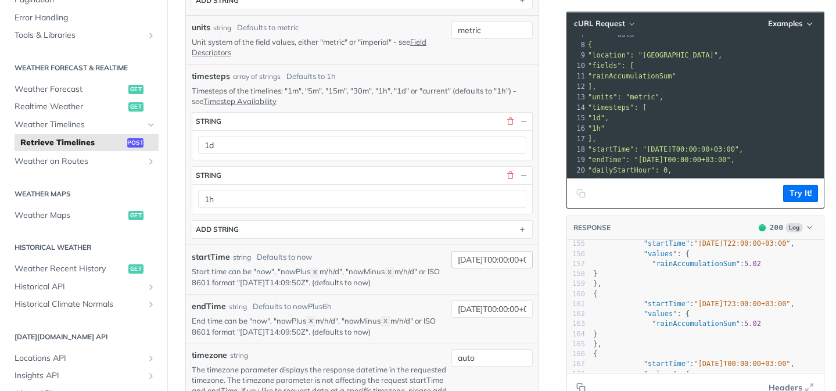
type textarea "49.633596, 18.312813"
click at [478, 254] on input "[DATE]T00:00:00+03:00" at bounding box center [491, 259] width 81 height 17
click at [488, 258] on input "[DATE]T00:00:00+03:00" at bounding box center [491, 259] width 81 height 17
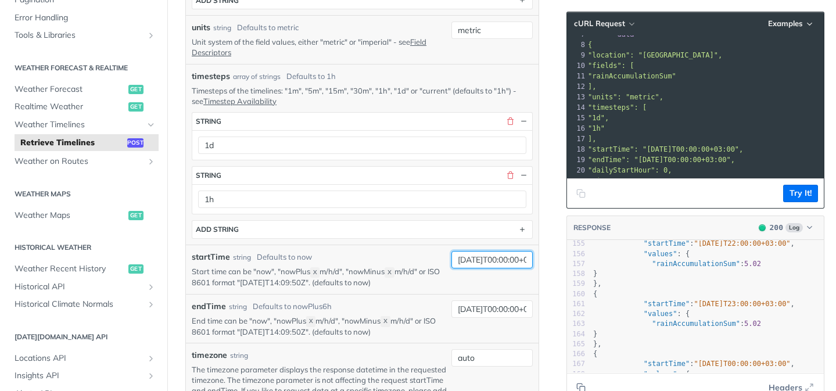
click at [502, 259] on input "[DATE]T00:00:00+03:00" at bounding box center [491, 259] width 81 height 17
drag, startPoint x: 519, startPoint y: 257, endPoint x: 558, endPoint y: 257, distance: 38.9
click at [558, 257] on div "Retrieve Timelines post [URL][DOMAIN_NAME][DATE] /timelines Recent Requests tim…" at bounding box center [501, 391] width 668 height 1615
click at [513, 259] on input "[DATE]T00:00:00+03:00" at bounding box center [491, 259] width 81 height 17
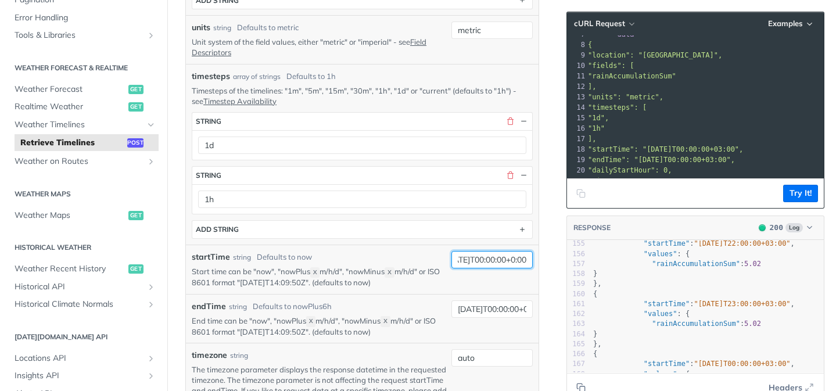
scroll to position [0, 37]
type input "[DATE]T00:00:00+02:00"
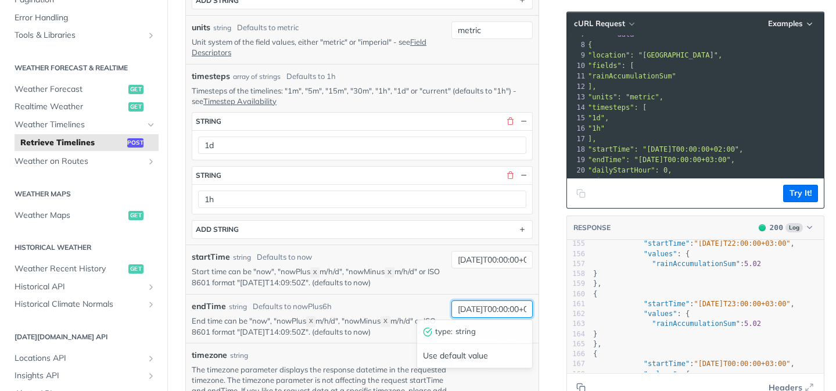
click at [499, 309] on input "[DATE]T00:00:00+03:00" at bounding box center [491, 308] width 81 height 17
click at [504, 307] on input "[DATE]T00:00:00+03:00" at bounding box center [491, 308] width 81 height 17
click at [517, 308] on input "[DATE]T00:00:00+03:00" at bounding box center [491, 308] width 81 height 17
drag, startPoint x: 516, startPoint y: 308, endPoint x: 550, endPoint y: 312, distance: 34.0
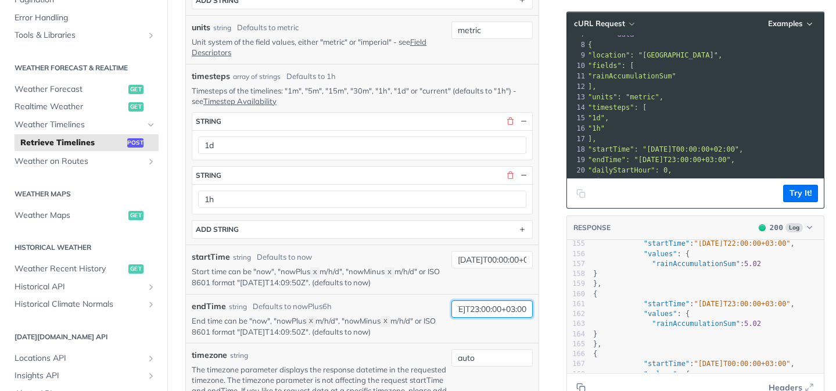
click at [550, 312] on article "Retrieve Timelines post [URL][DOMAIN_NAME][DATE] /timelines Recent Requests tim…" at bounding box center [362, 391] width 390 height 1615
click at [514, 310] on input "[DATE]T23:00:00+03:00" at bounding box center [491, 308] width 81 height 17
click at [796, 194] on button "Try It!" at bounding box center [800, 193] width 35 height 17
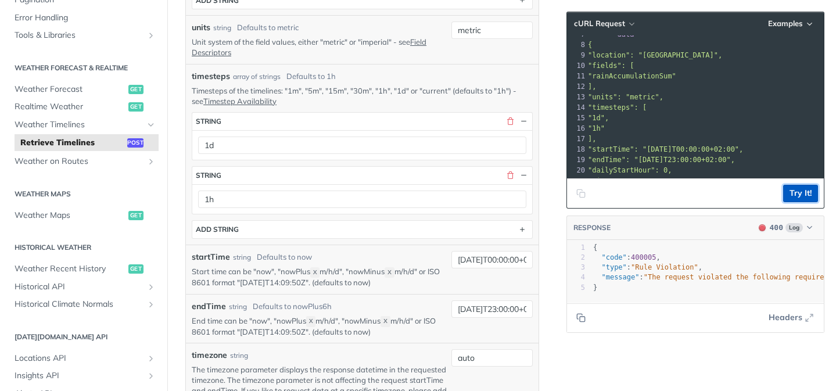
click at [795, 193] on button "Try It!" at bounding box center [800, 193] width 35 height 17
click at [520, 304] on input "[DATE]T23:00:00+02:00" at bounding box center [491, 308] width 81 height 17
click at [519, 310] on input "[DATE]T23:00:00+02:00" at bounding box center [491, 308] width 81 height 17
click at [503, 308] on input "[DATE]T23:00:00+02:00" at bounding box center [491, 308] width 81 height 17
click at [516, 308] on input "[DATE]T23:00:00+02:00" at bounding box center [491, 308] width 81 height 17
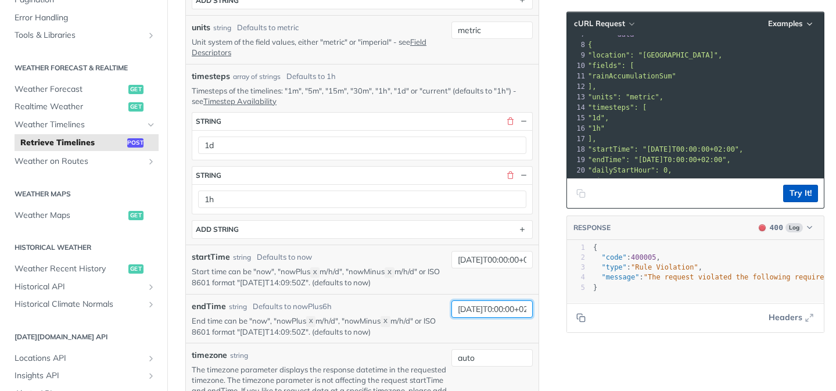
type input "[DATE]T0:00:00+02:00"
click at [790, 193] on button "Try It!" at bounding box center [800, 193] width 35 height 17
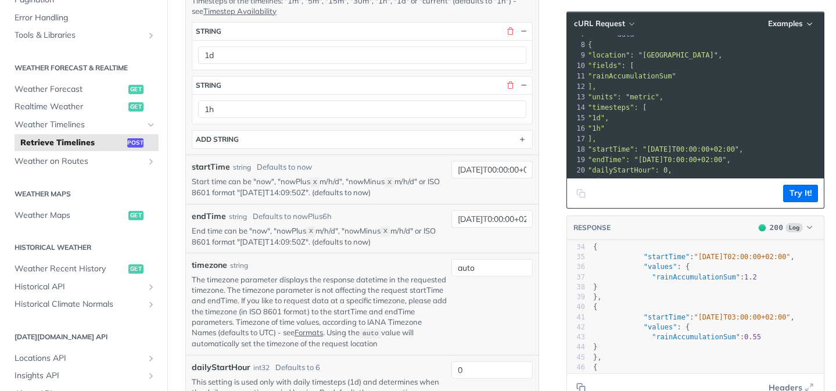
scroll to position [644, 0]
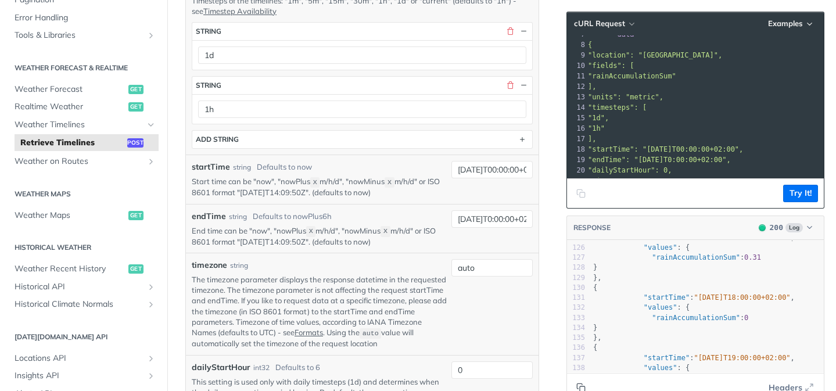
click at [585, 387] on button "Copy to clipboard" at bounding box center [581, 387] width 16 height 17
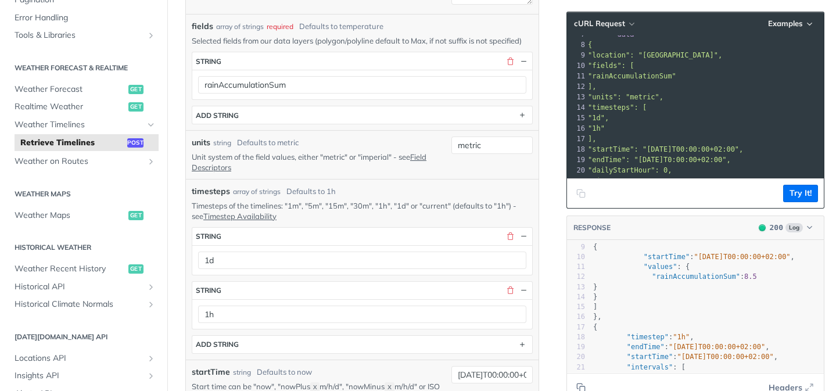
scroll to position [69, 0]
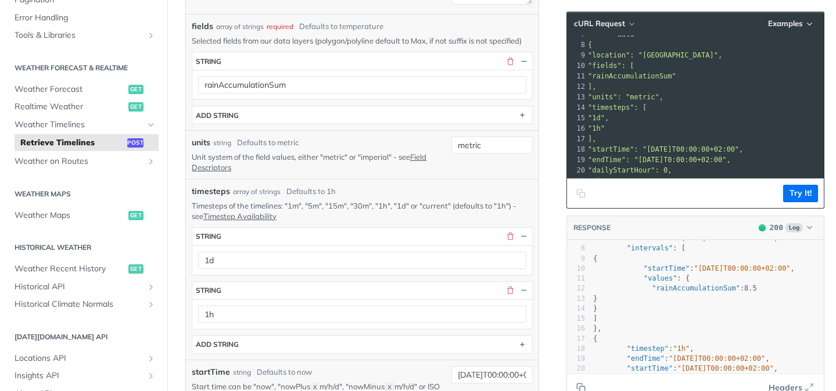
click at [370, 74] on div "rainAccumulationSum" at bounding box center [362, 85] width 340 height 30
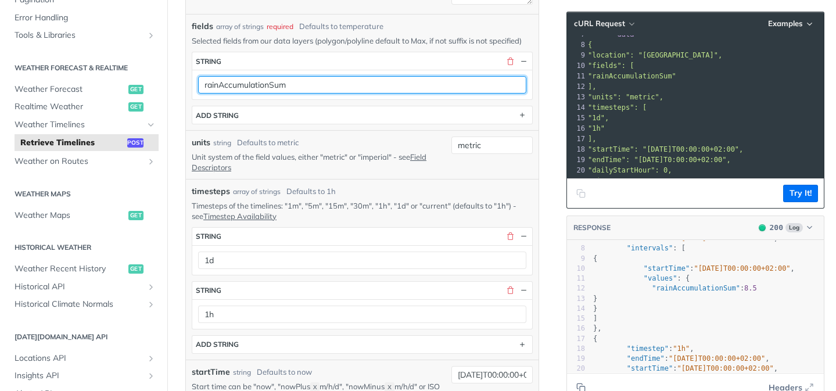
click at [368, 87] on input "rainAccumulationSum" at bounding box center [362, 84] width 328 height 17
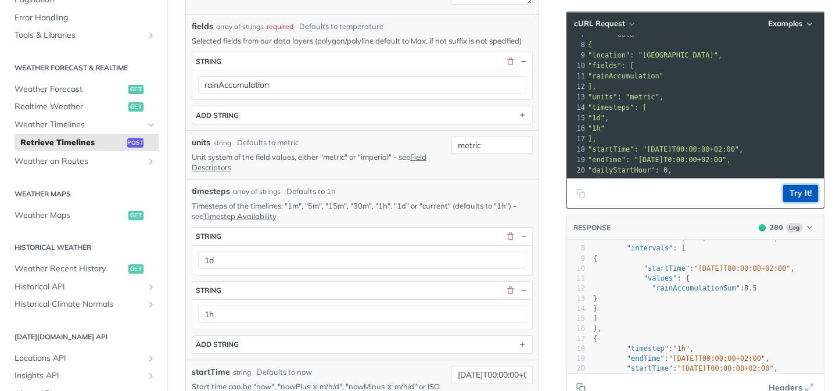
click at [794, 189] on button "Try It!" at bounding box center [800, 193] width 35 height 17
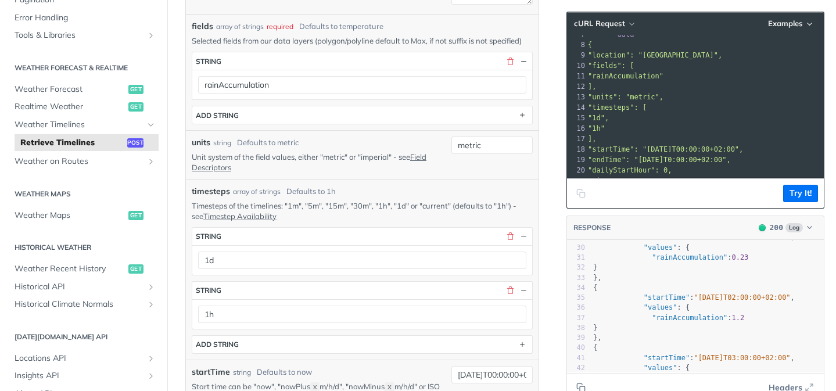
scroll to position [308, 0]
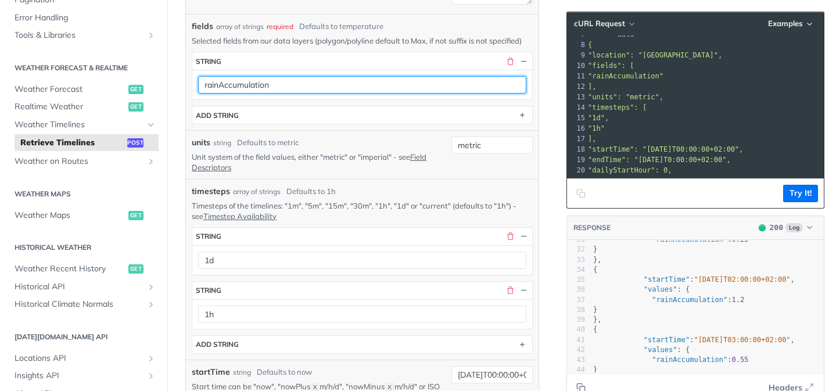
click at [422, 88] on input "rainAccumulation" at bounding box center [362, 84] width 328 height 17
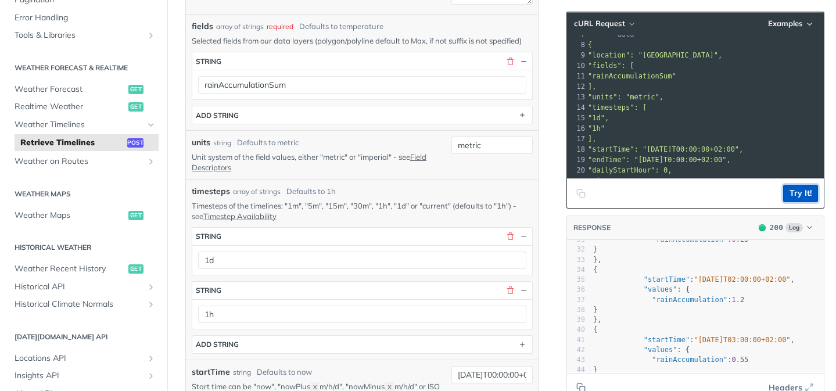
click at [798, 195] on button "Try It!" at bounding box center [800, 193] width 35 height 17
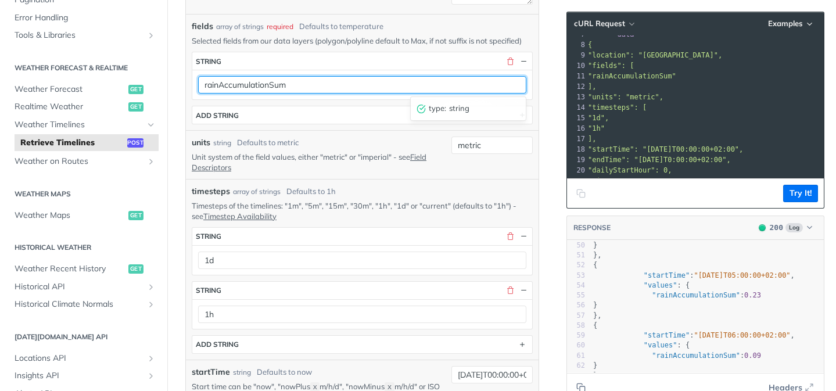
click at [389, 82] on input "rainAccumulationSum" at bounding box center [362, 84] width 328 height 17
type input "rainAccumulation"
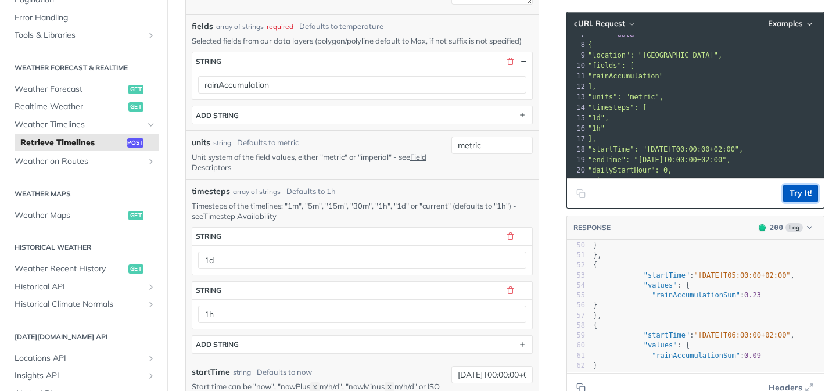
click at [796, 195] on button "Try It!" at bounding box center [800, 193] width 35 height 17
click at [580, 384] on icon "Copy to clipboard" at bounding box center [580, 387] width 9 height 9
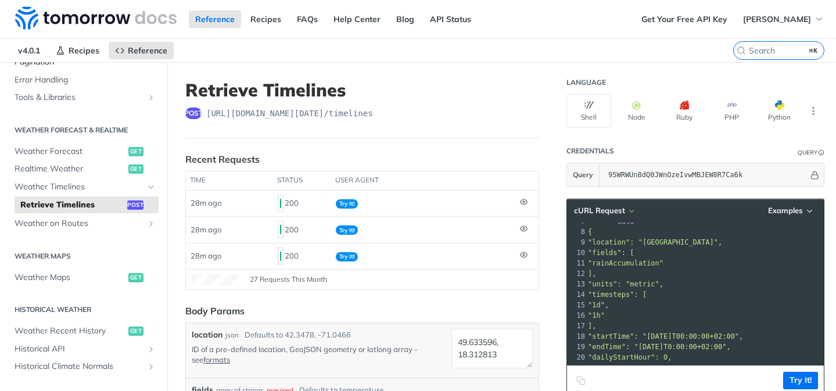
scroll to position [208, 0]
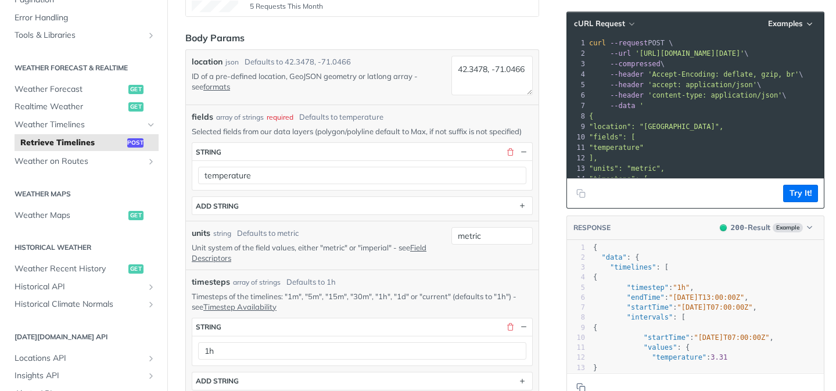
scroll to position [252, 0]
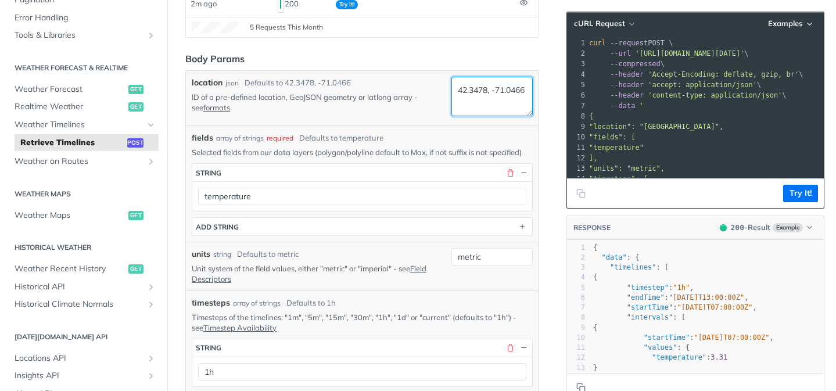
click at [484, 102] on textarea "42.3478, -71.0466" at bounding box center [491, 96] width 81 height 39
paste textarea "38.619509, 21.411597"
type textarea "38.619509, 21.411597"
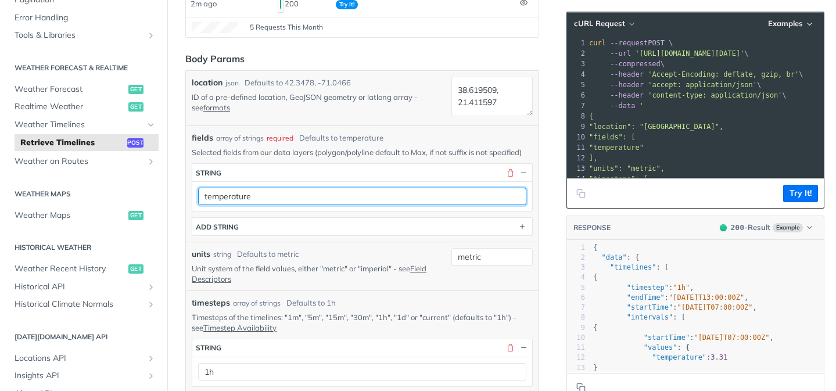
click at [386, 201] on input "temperature" at bounding box center [362, 196] width 328 height 17
paste input "rainAccumulation"
click at [386, 201] on input "temperaturerainAccumulation" at bounding box center [362, 196] width 328 height 17
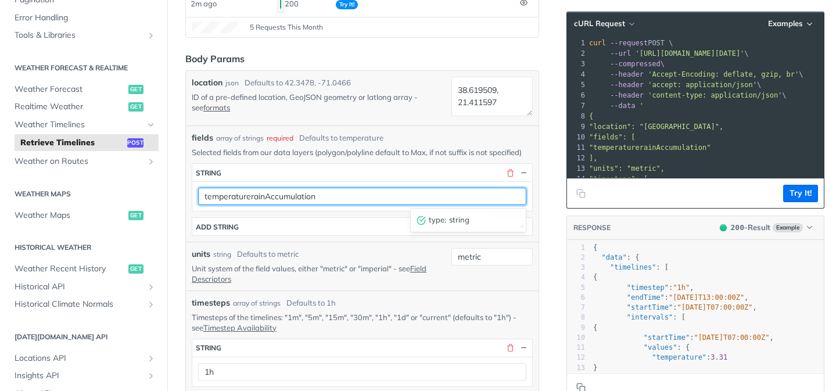
paste input "text"
type input "rainAccumulation"
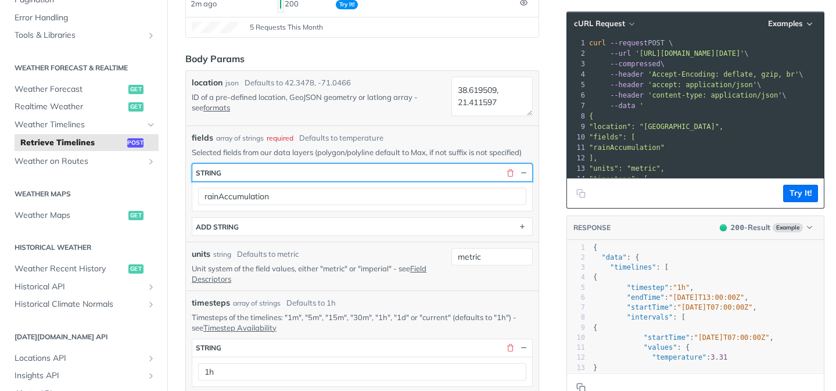
click at [397, 171] on button "string" at bounding box center [362, 172] width 340 height 17
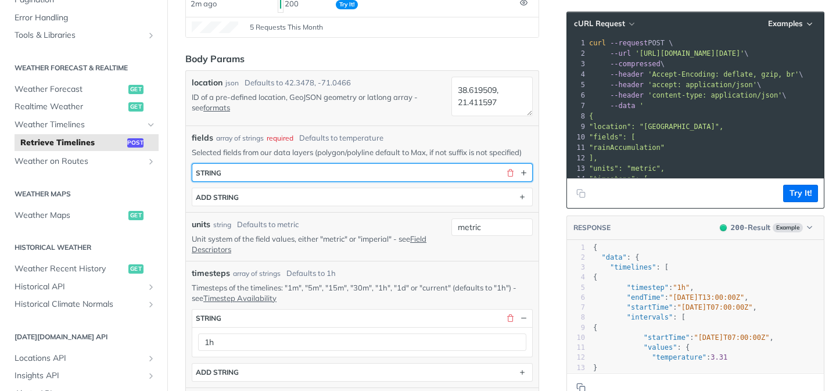
scroll to position [260, 0]
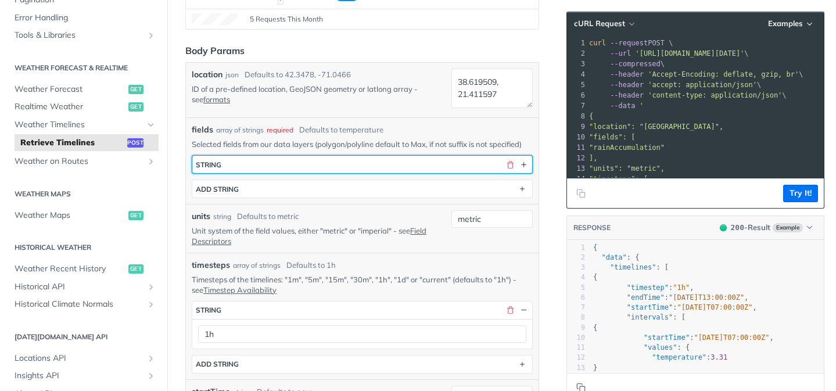
click at [398, 171] on button "string" at bounding box center [362, 164] width 340 height 17
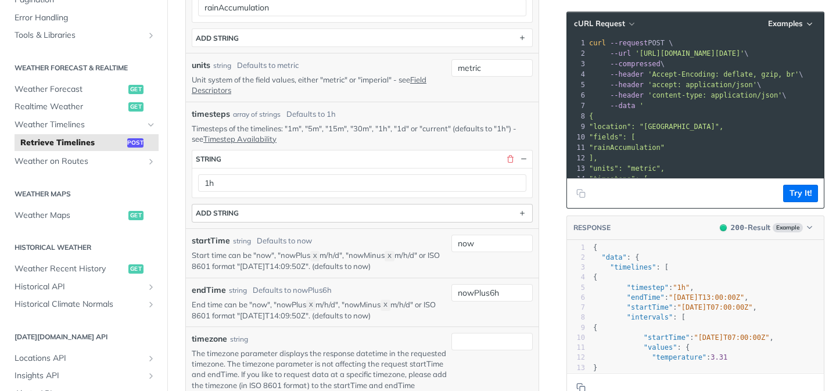
scroll to position [489, 0]
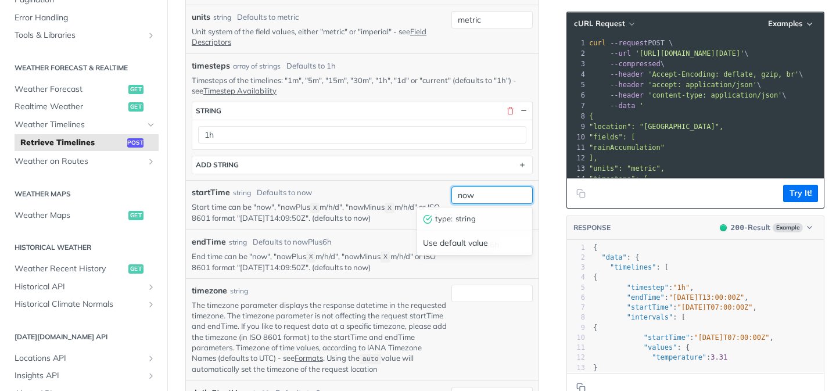
click at [488, 199] on input "now" at bounding box center [491, 194] width 81 height 17
paste input "[DATE]T22:00:00Z"
type input "[DATE]T22:00:00Z"
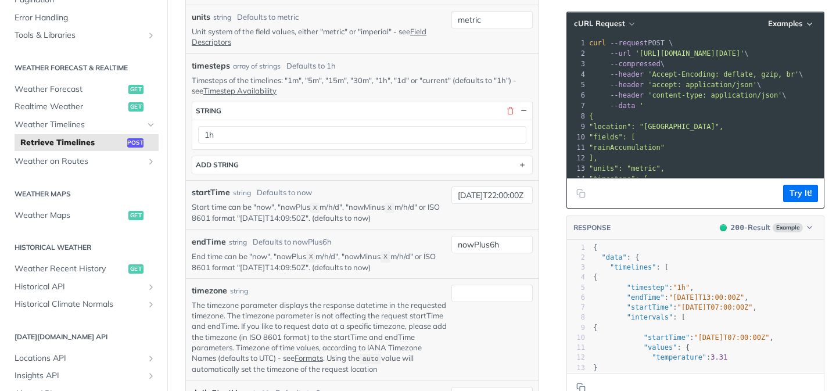
scroll to position [0, 0]
click at [425, 192] on div "startTime string Defaults to now" at bounding box center [319, 192] width 255 height 12
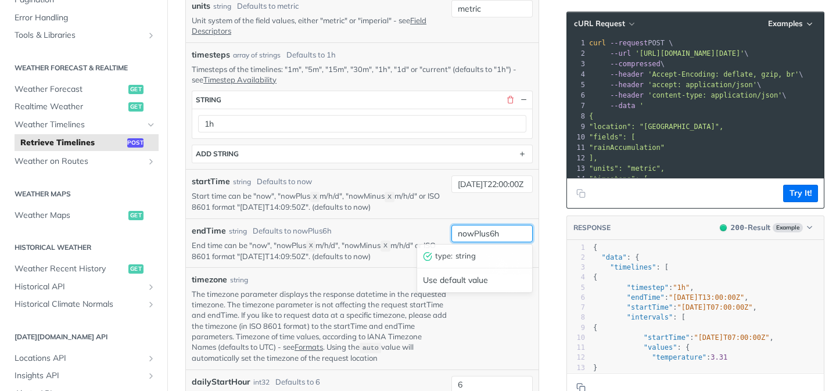
click at [466, 225] on input "nowPlus6h" at bounding box center [491, 233] width 81 height 17
paste input "[DATE]T22:00:00Z"
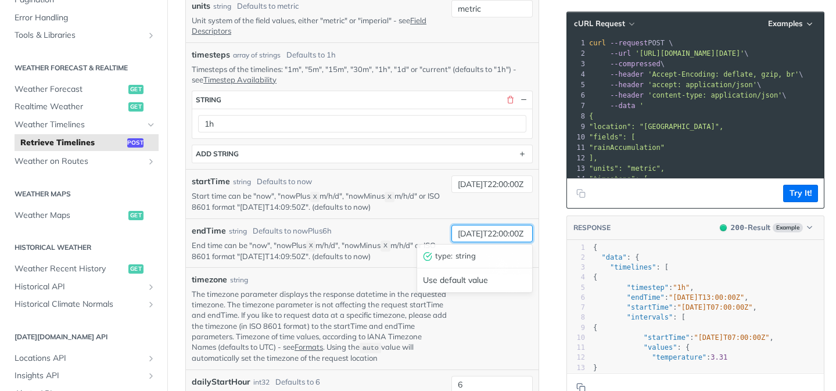
click at [471, 232] on input "[DATE]T22:00:00Z" at bounding box center [491, 233] width 81 height 17
click at [484, 234] on input "[DATE]T22:00:00Z" at bounding box center [491, 233] width 81 height 17
type input "2025-10-15T22:00:00Z"
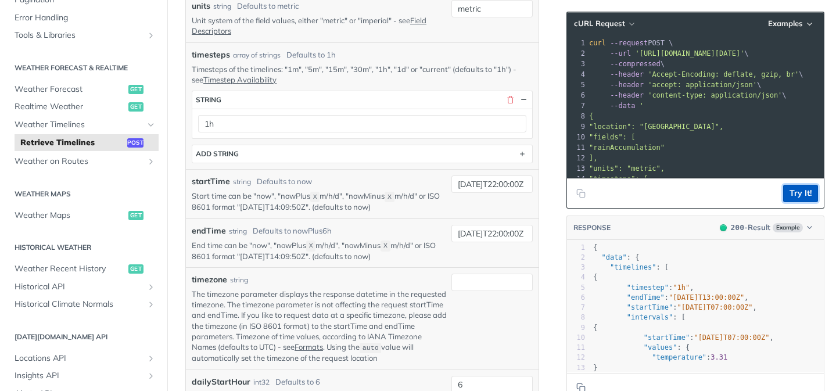
click at [798, 192] on button "Try It!" at bounding box center [800, 193] width 35 height 17
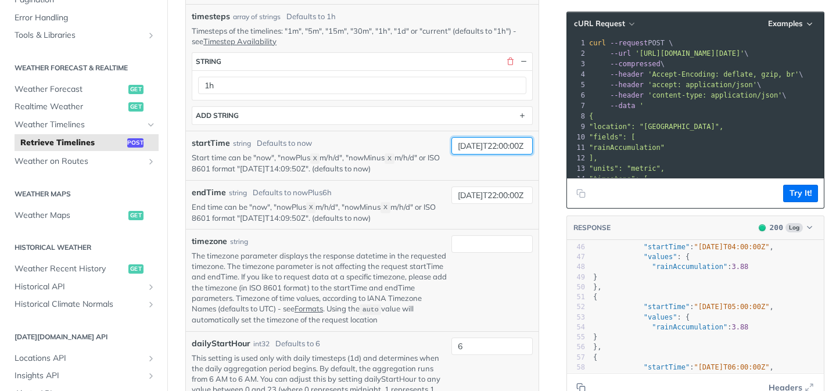
drag, startPoint x: 504, startPoint y: 148, endPoint x: 544, endPoint y: 145, distance: 40.2
click at [544, 145] on article "Retrieve Timelines post https://api.tomorrow.io/v4 /timelines Recent Requests t…" at bounding box center [362, 304] width 390 height 1561
click at [501, 185] on div "endTime string Defaults to nowPlus6h End time can be "now", "nowPlus X m/h/d", …" at bounding box center [362, 204] width 352 height 49
drag, startPoint x: 501, startPoint y: 195, endPoint x: 547, endPoint y: 197, distance: 46.5
click at [547, 197] on article "Retrieve Timelines post https://api.tomorrow.io/v4 /timelines Recent Requests t…" at bounding box center [362, 304] width 390 height 1561
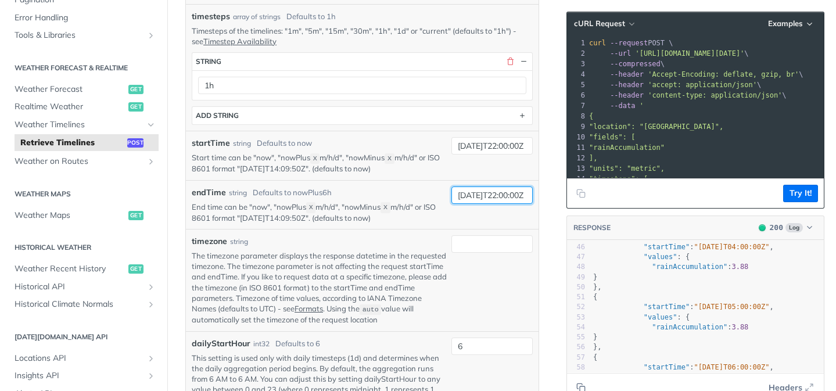
click at [528, 197] on input "2025-10-15T22:00:00Z" at bounding box center [491, 194] width 81 height 17
drag, startPoint x: 502, startPoint y: 192, endPoint x: 436, endPoint y: 193, distance: 66.8
click at [436, 193] on div "endTime string Defaults to nowPlus6h End time can be "now", "nowPlus X m/h/d", …" at bounding box center [362, 204] width 341 height 37
click at [451, 209] on div "endTime string Defaults to nowPlus6h End time can be "now", "nowPlus X m/h/d", …" at bounding box center [362, 204] width 341 height 37
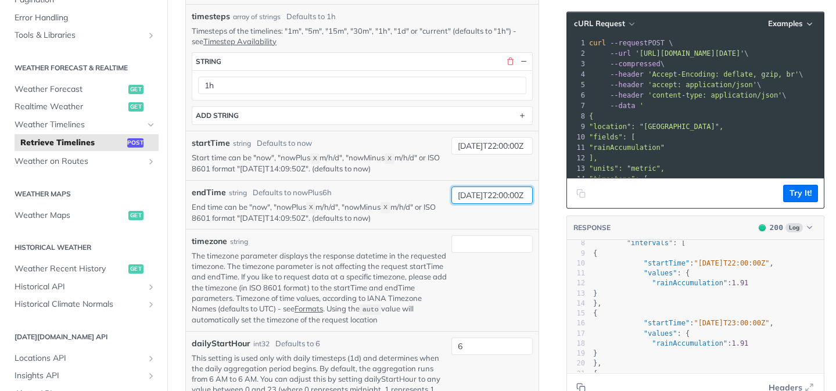
drag, startPoint x: 516, startPoint y: 190, endPoint x: 574, endPoint y: 201, distance: 59.6
click at [574, 201] on div "Retrieve Timelines post https://api.tomorrow.io/v4 /timelines Recent Requests t…" at bounding box center [501, 304] width 668 height 1561
click at [508, 190] on input "2025-10-15T22:00:00Z" at bounding box center [491, 194] width 81 height 17
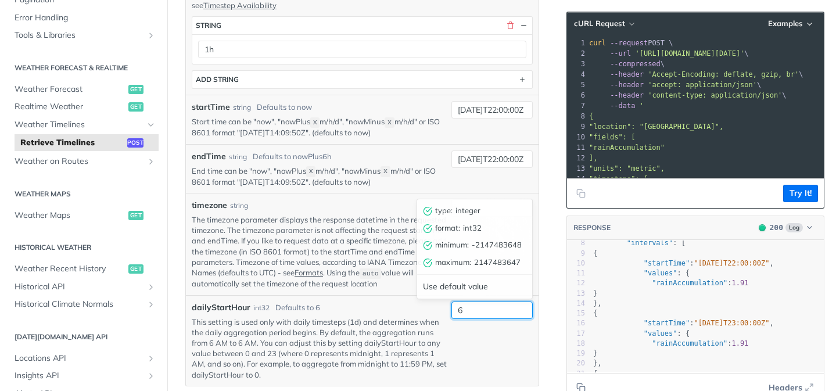
click at [463, 304] on input "6" at bounding box center [491, 309] width 81 height 17
type input "1"
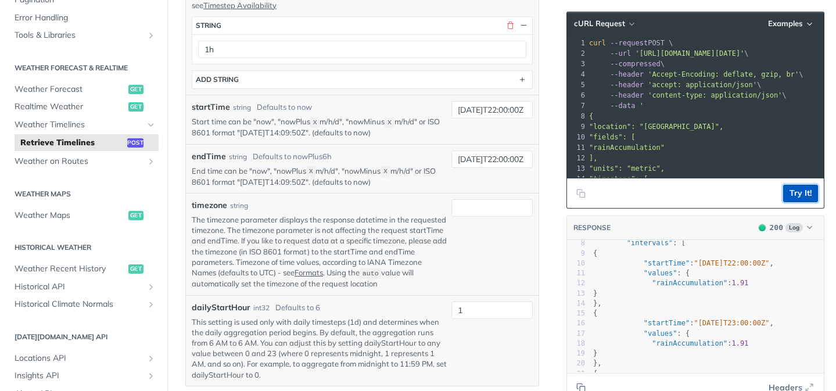
click at [807, 189] on button "Try It!" at bounding box center [800, 193] width 35 height 17
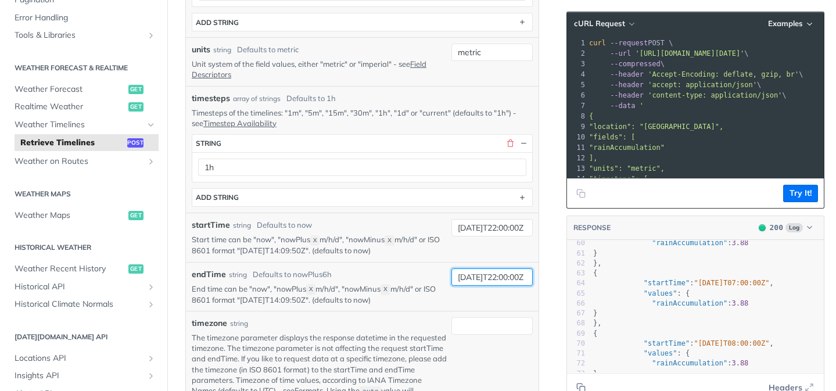
click at [512, 276] on input "2025-10-15T22:00:00Z" at bounding box center [491, 276] width 81 height 17
click at [806, 196] on button "Try It!" at bounding box center [800, 193] width 35 height 17
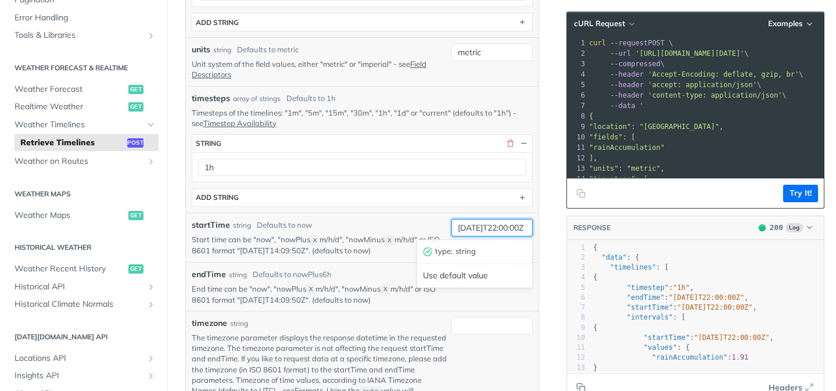
click at [515, 228] on input "[DATE]T22:00:00Z" at bounding box center [491, 227] width 81 height 17
click at [518, 225] on input "[DATE]T22:00:00Z" at bounding box center [491, 227] width 81 height 17
type input "2025-10-14T00:00:00Z"
click at [794, 195] on button "Try It!" at bounding box center [800, 193] width 35 height 17
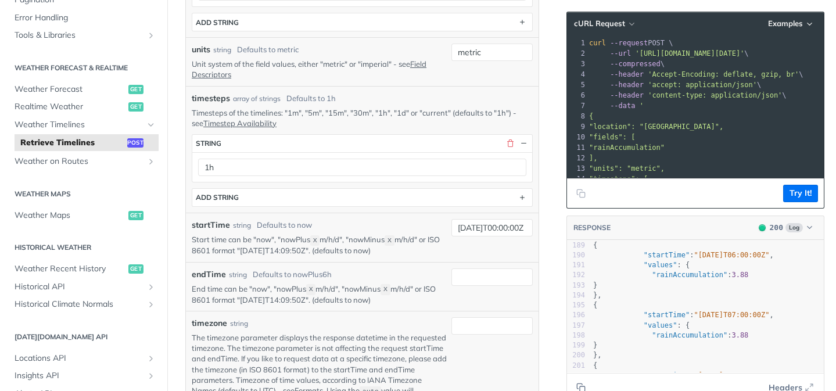
click at [680, 296] on pre "}," at bounding box center [707, 295] width 233 height 10
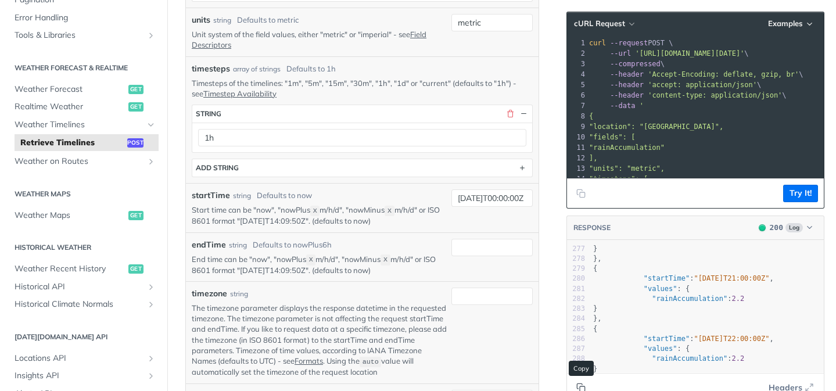
click at [582, 382] on button "Copy to clipboard" at bounding box center [581, 387] width 16 height 17
click at [580, 383] on icon "Copy to clipboard" at bounding box center [579, 385] width 5 height 5
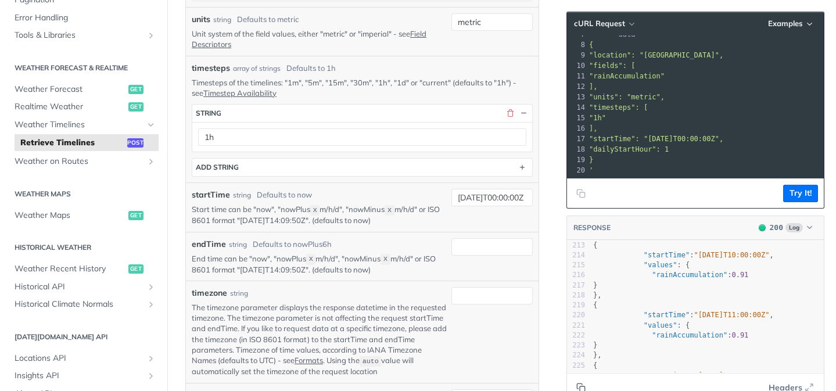
scroll to position [364, 0]
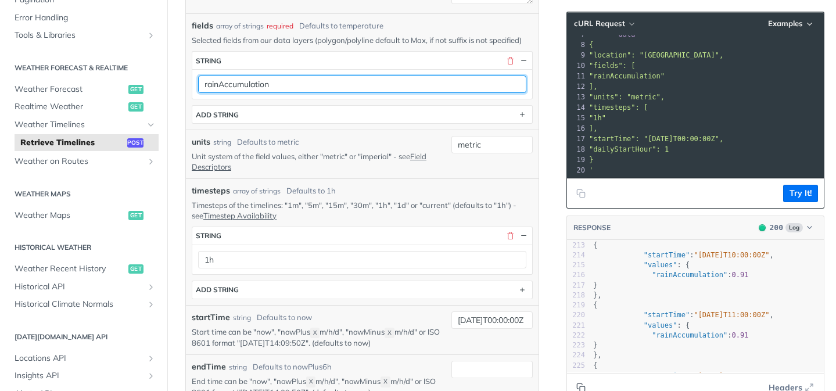
click at [307, 81] on input "rainAccumulation" at bounding box center [362, 83] width 328 height 17
type input "rainAccumulationSum"
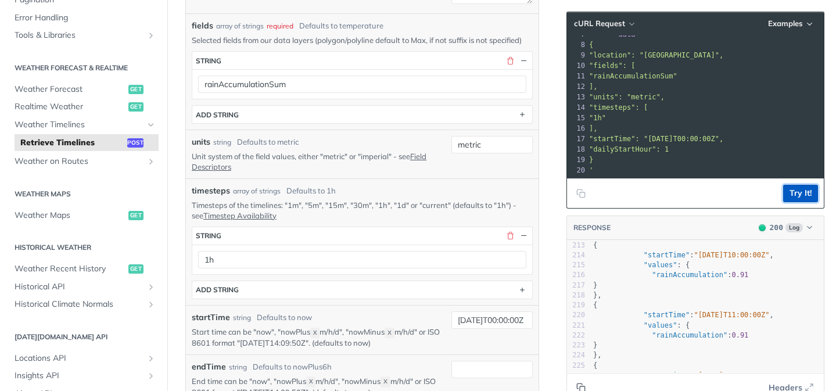
click at [810, 195] on button "Try It!" at bounding box center [800, 193] width 35 height 17
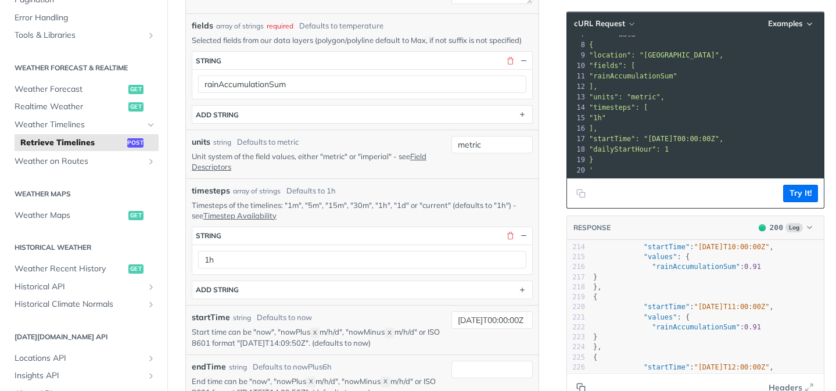
scroll to position [2129, 0]
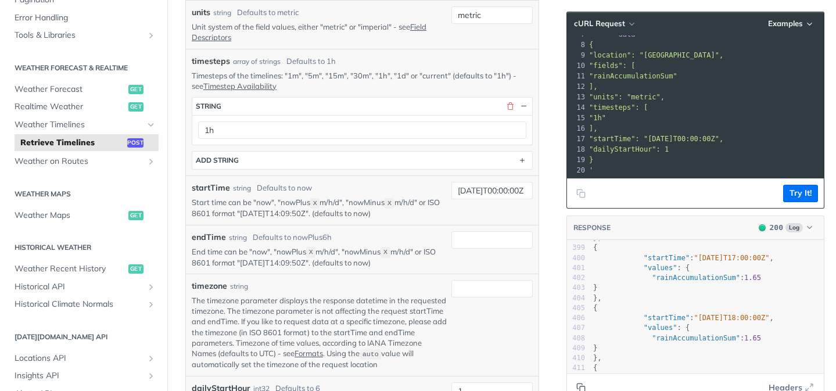
click at [578, 383] on icon "Copy to clipboard" at bounding box center [579, 385] width 5 height 5
click at [676, 144] on pre ""dailyStartHour": 1" at bounding box center [785, 149] width 396 height 10
drag, startPoint x: 672, startPoint y: 147, endPoint x: 616, endPoint y: 116, distance: 65.0
click at [616, 116] on div "1 curl --request POST \ 2 --url 'https://api.tomorrow.io/v4/timelines?apikey=95…" at bounding box center [785, 70] width 396 height 209
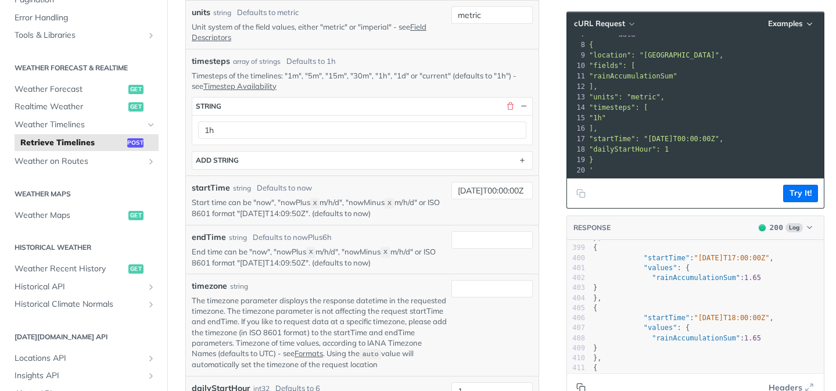
click at [618, 124] on pre "]," at bounding box center [785, 128] width 396 height 10
click at [513, 239] on input "endTime" at bounding box center [491, 239] width 81 height 17
type input "nowPlus3h"
click at [795, 191] on button "Try It!" at bounding box center [800, 193] width 35 height 17
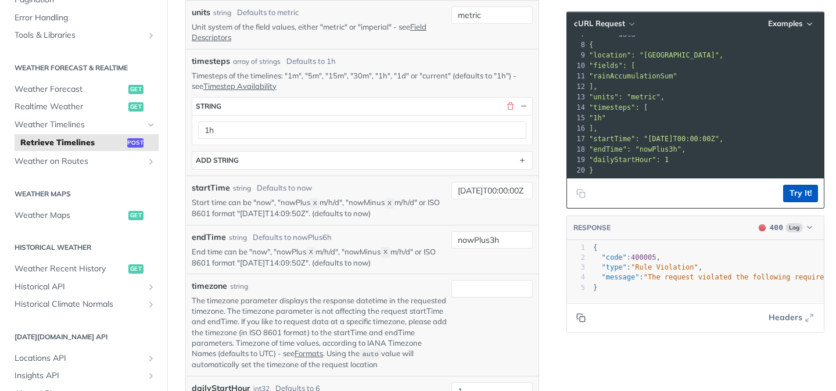
scroll to position [0, 0]
click at [495, 243] on input "nowPlus3h" at bounding box center [491, 239] width 81 height 17
click at [491, 221] on div "startTime string Defaults to now Start time can be "now", "nowPlus X m/h/d", "n…" at bounding box center [362, 199] width 352 height 49
click at [483, 239] on input "nowPlus3h" at bounding box center [491, 239] width 81 height 17
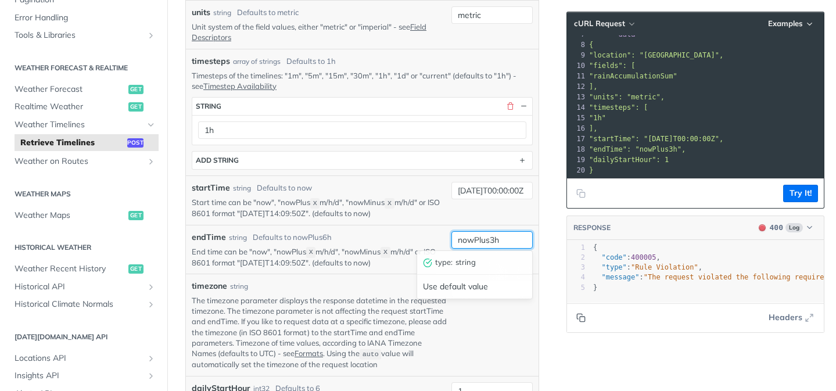
click at [483, 239] on input "nowPlus3h" at bounding box center [491, 239] width 81 height 17
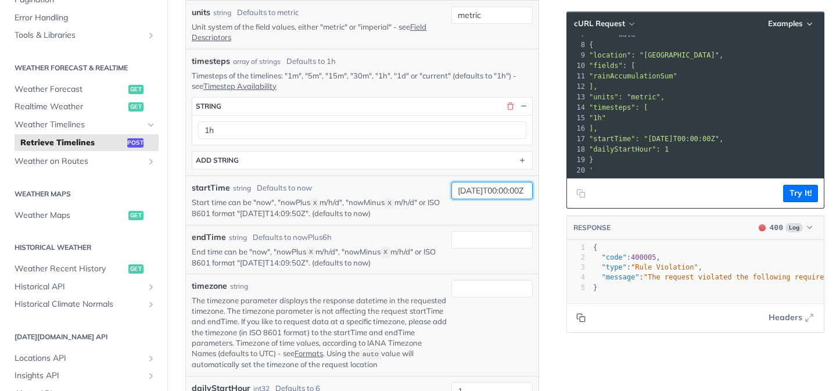
click at [490, 189] on input "2025-10-14T00:00:00Z" at bounding box center [491, 190] width 81 height 17
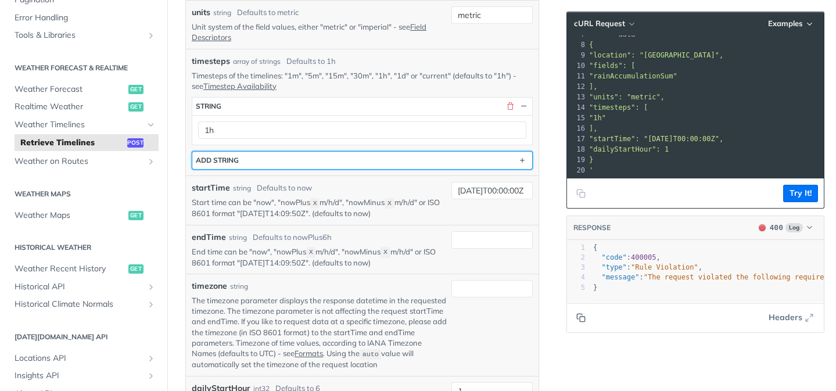
click at [425, 163] on button "ADD string" at bounding box center [362, 160] width 340 height 17
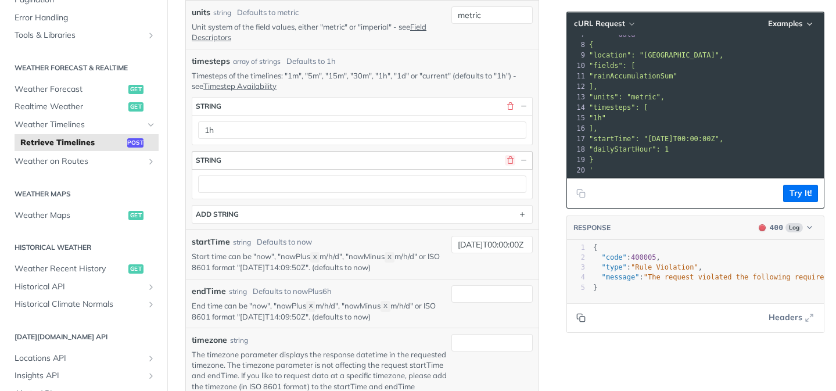
click at [508, 161] on button "button" at bounding box center [510, 160] width 10 height 10
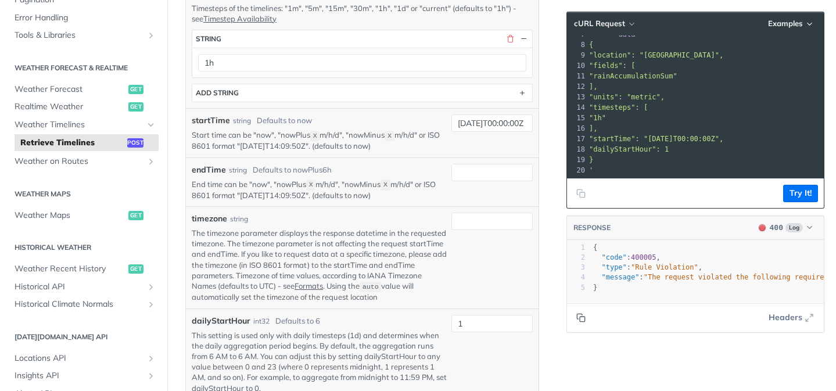
scroll to position [562, 0]
click at [494, 219] on input "timezone" at bounding box center [491, 220] width 81 height 17
type input "auto"
click at [808, 189] on button "Try It!" at bounding box center [800, 193] width 35 height 17
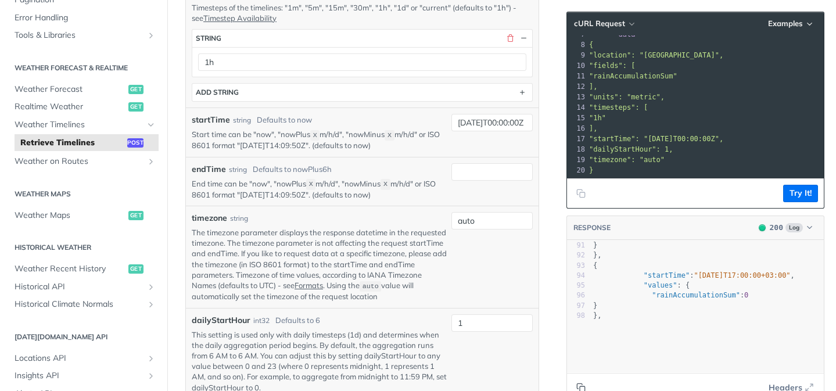
scroll to position [904, 0]
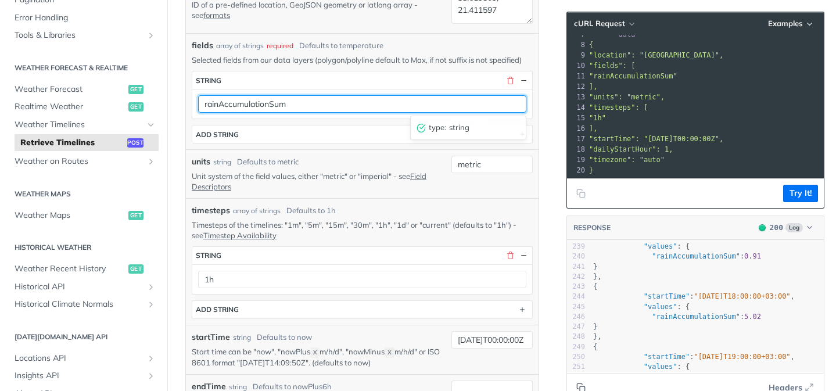
click at [292, 104] on input "rainAccumulationSum" at bounding box center [362, 103] width 328 height 17
type input "rainAccumulation"
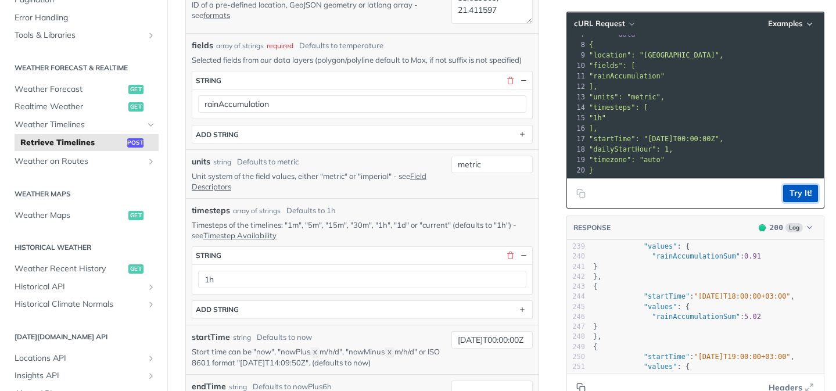
click at [803, 193] on button "Try It!" at bounding box center [800, 193] width 35 height 17
